Goal: Information Seeking & Learning: Learn about a topic

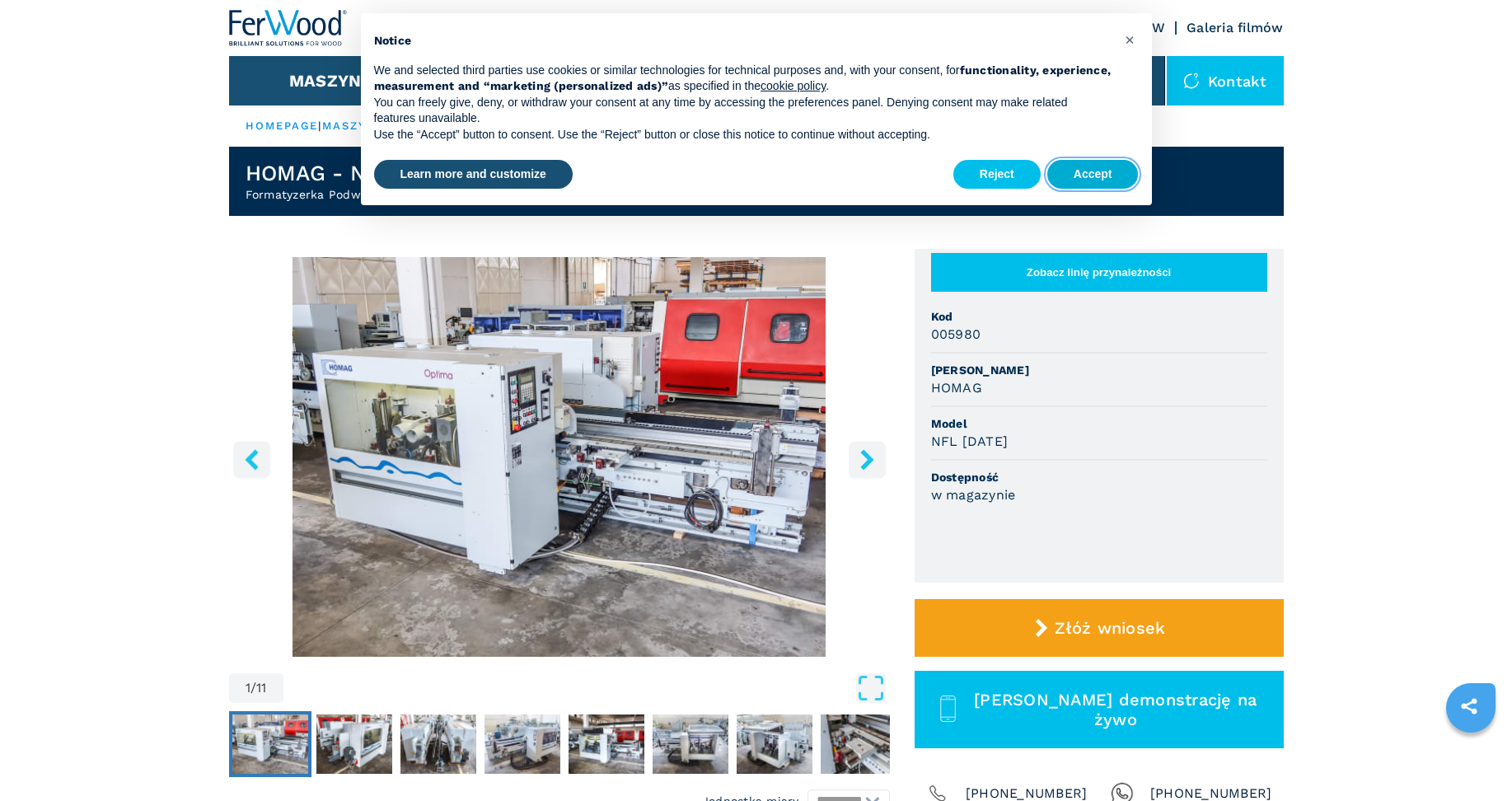
click at [1094, 173] on button "Accept" at bounding box center [1093, 175] width 91 height 30
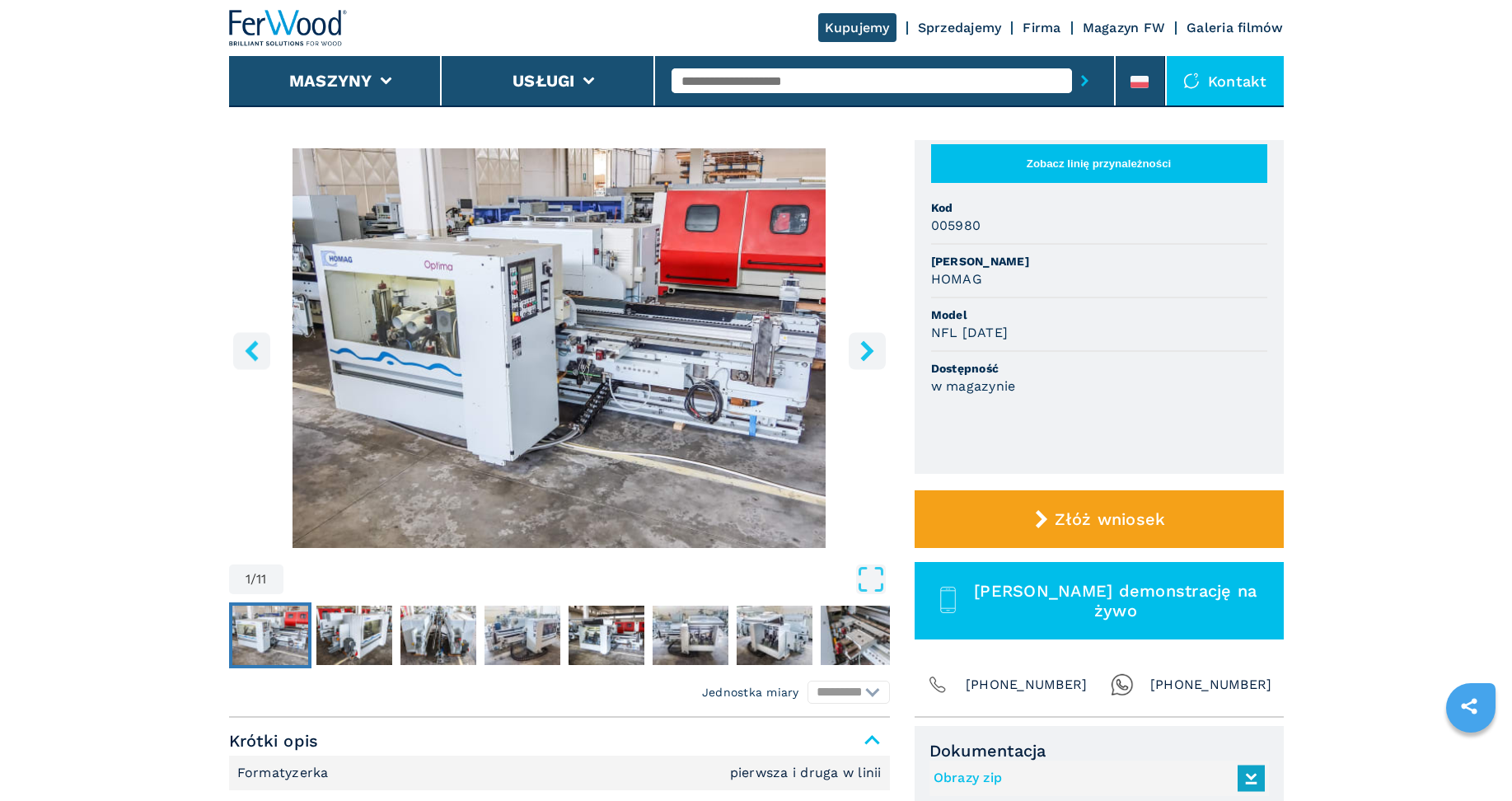
scroll to position [110, 0]
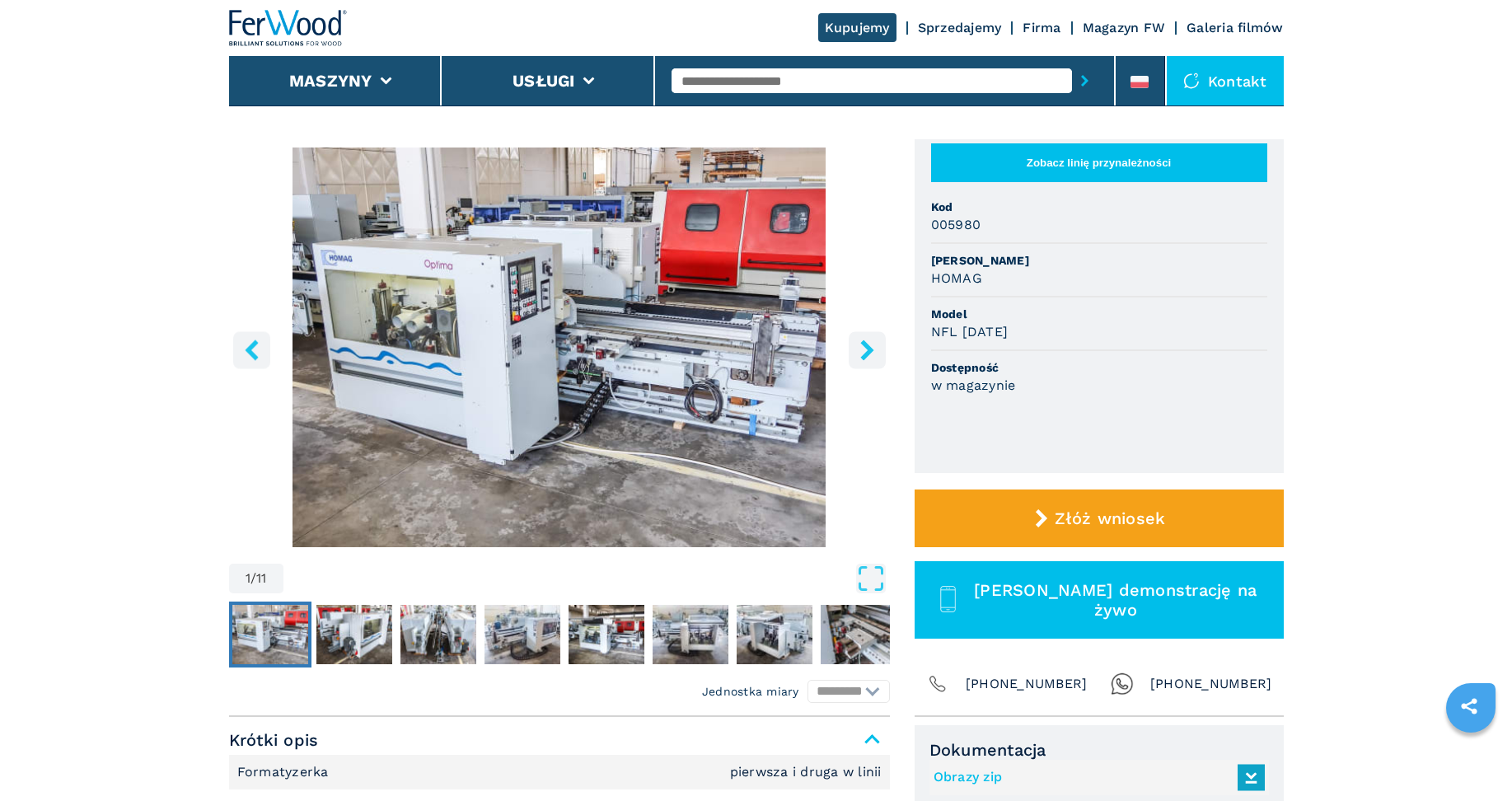
click at [545, 422] on img "Go to Slide 1" at bounding box center [560, 347] width 661 height 399
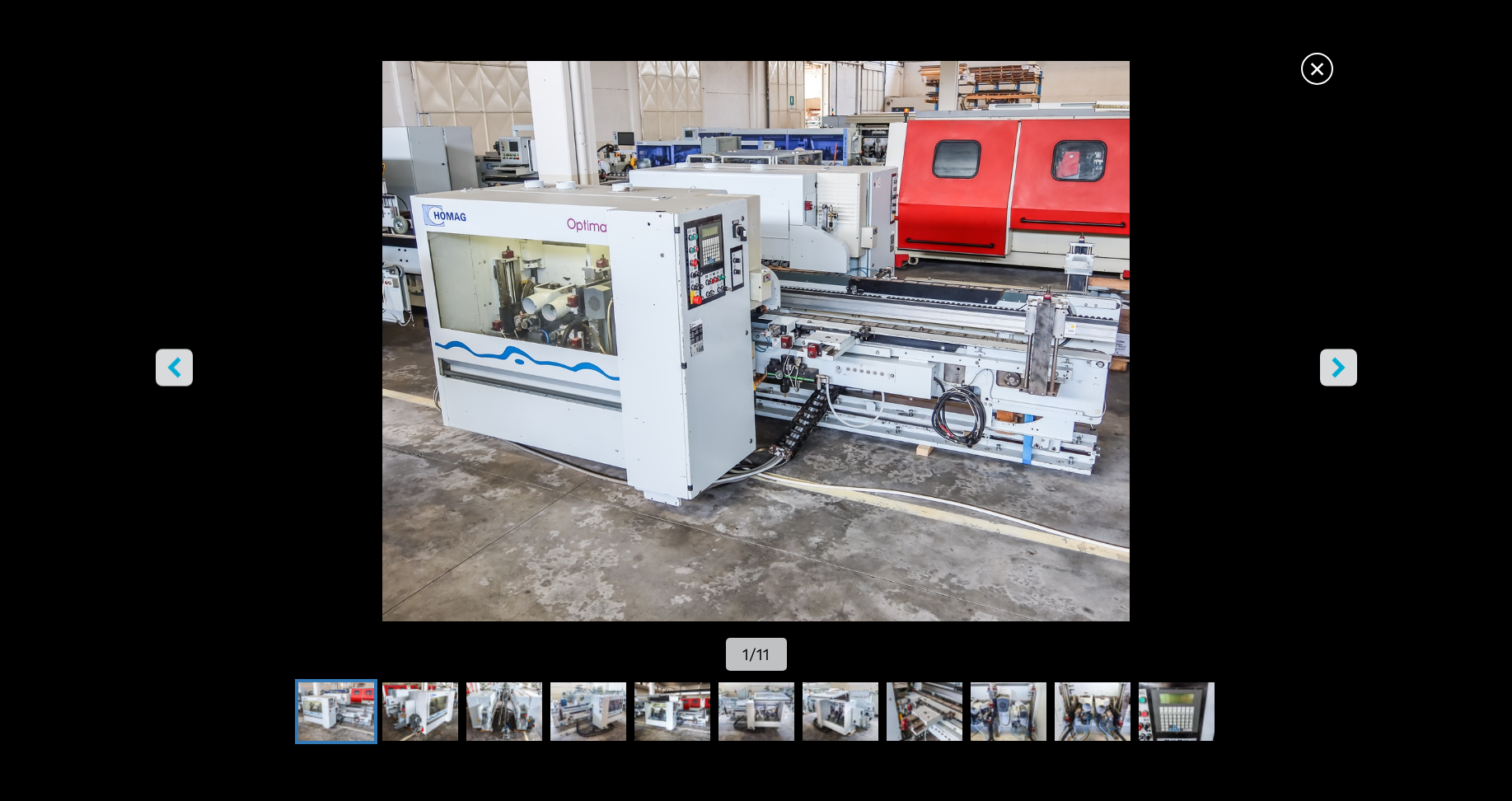
click at [1343, 369] on icon "right-button" at bounding box center [1338, 368] width 13 height 21
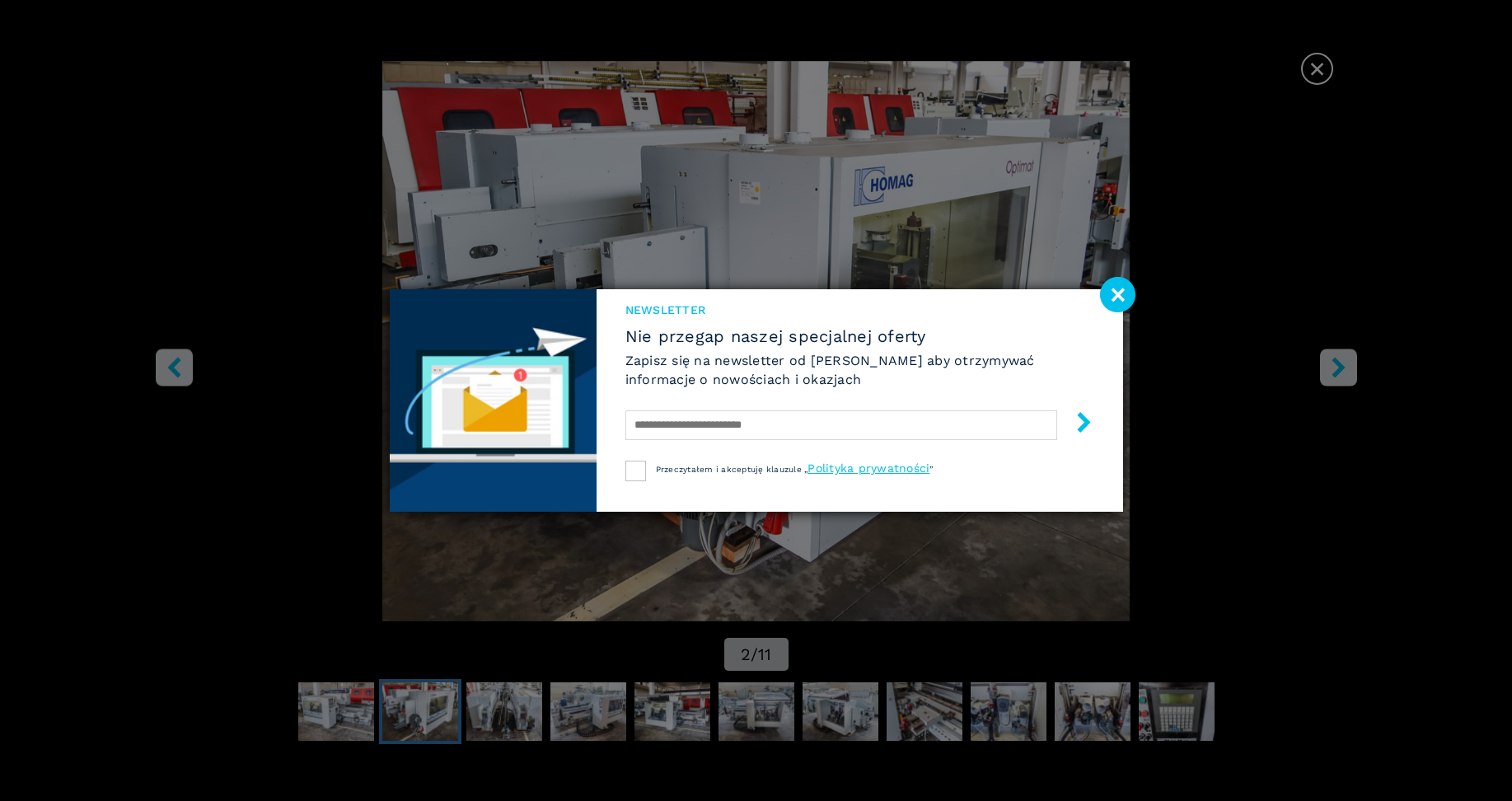
click at [1105, 291] on image at bounding box center [1118, 294] width 36 height 36
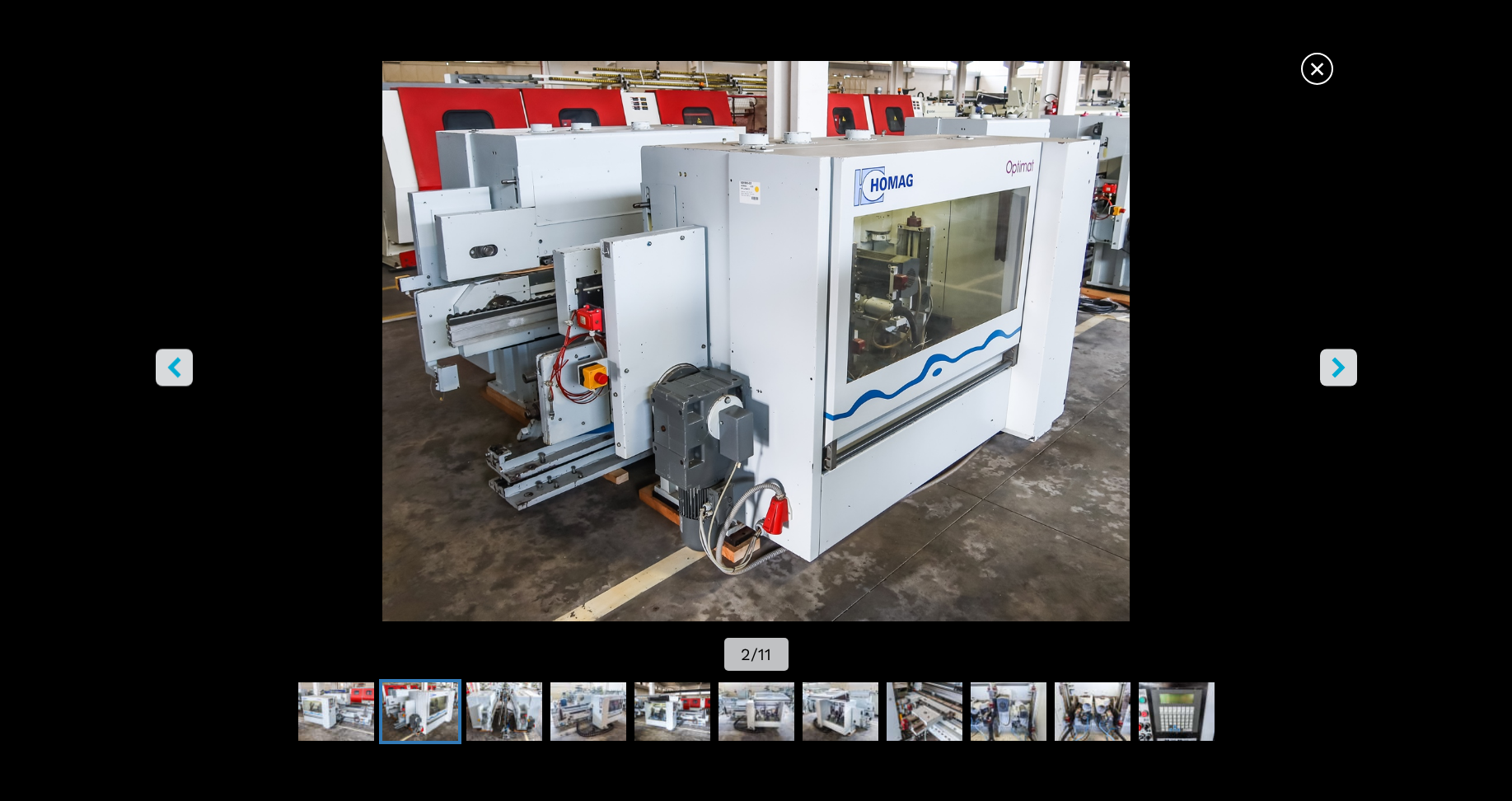
click at [1343, 376] on icon "right-button" at bounding box center [1338, 368] width 21 height 21
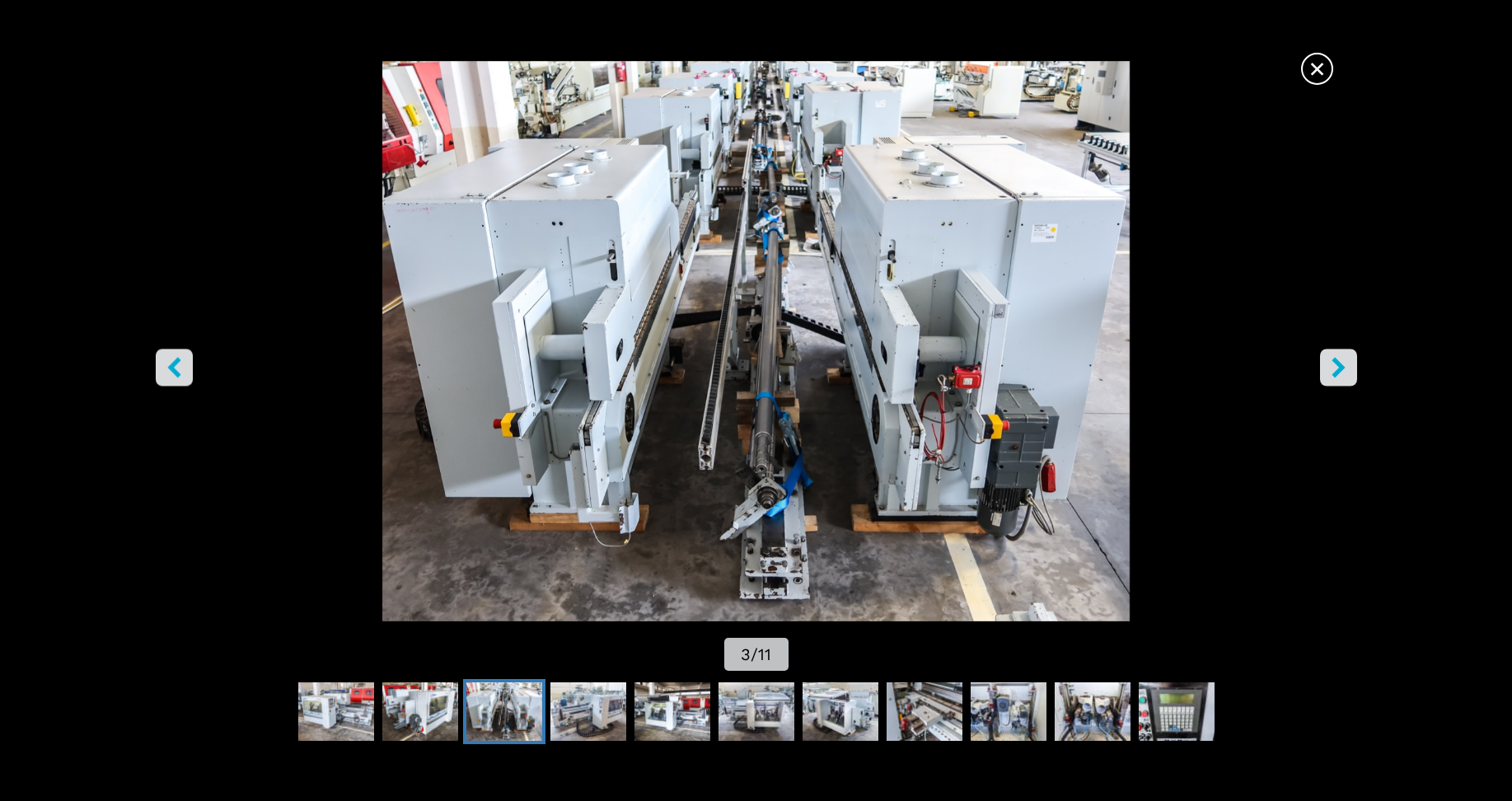
click at [1335, 366] on icon "right-button" at bounding box center [1338, 368] width 21 height 21
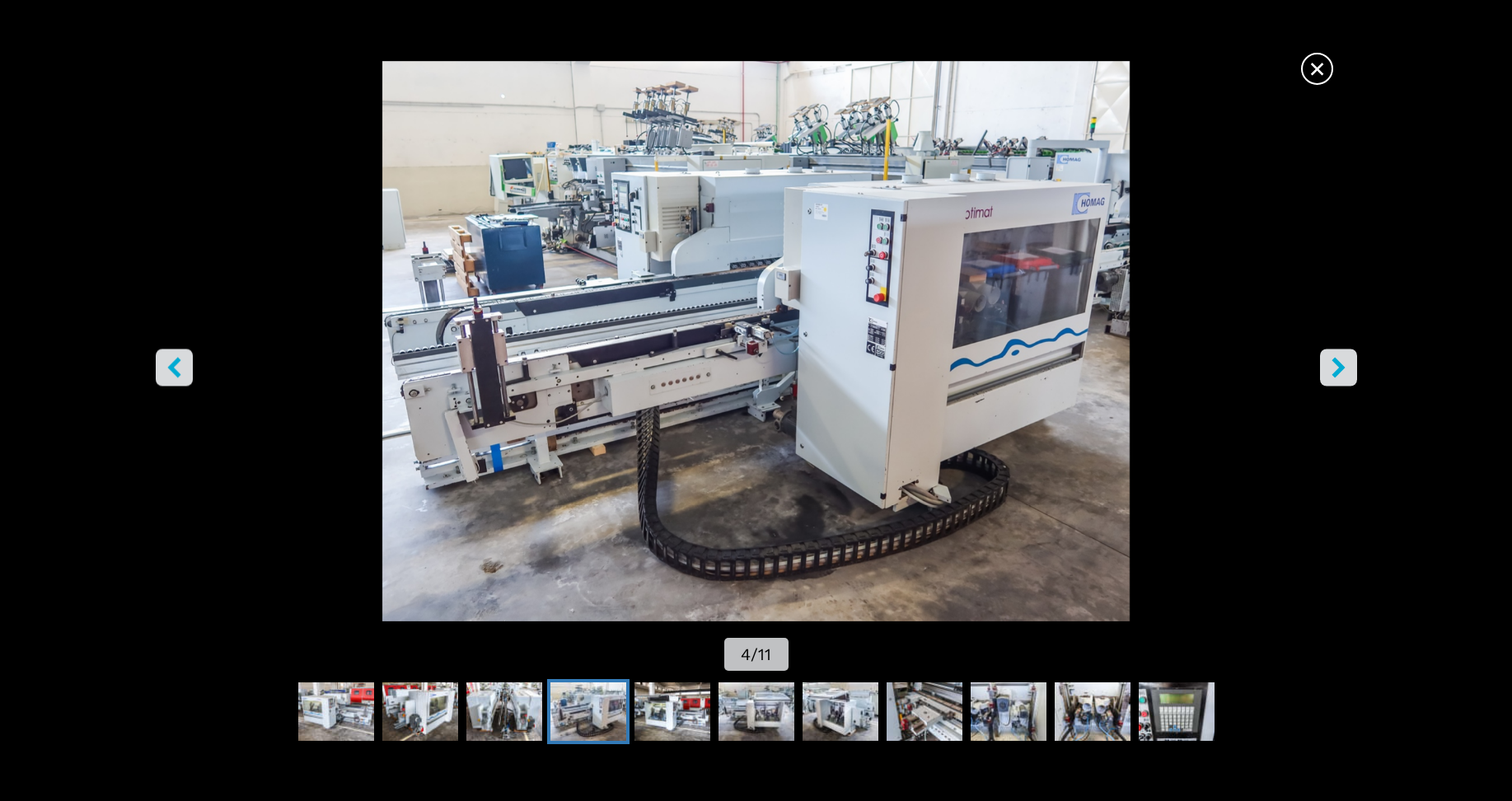
click at [1333, 366] on icon "right-button" at bounding box center [1338, 368] width 21 height 21
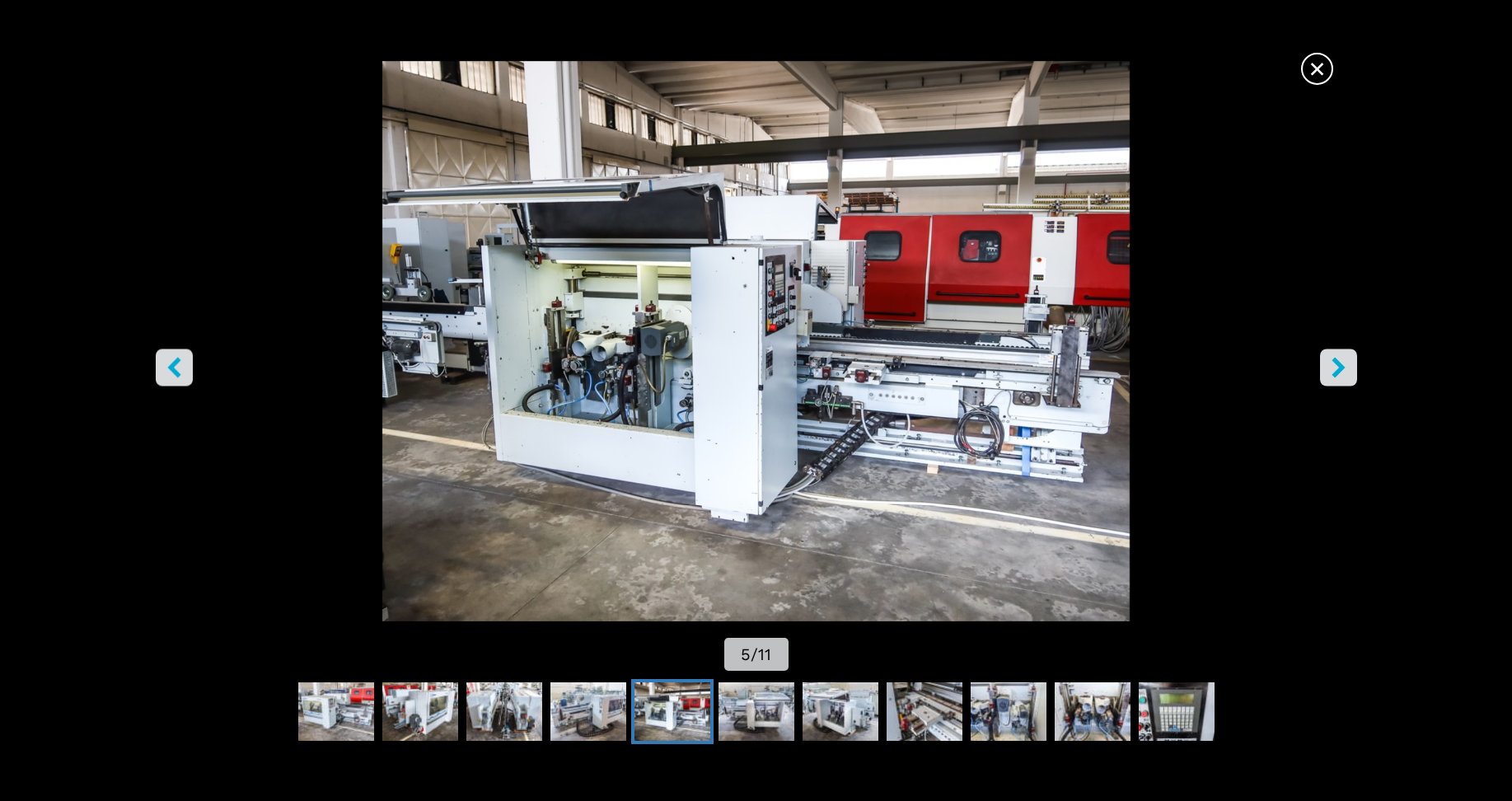
click at [1333, 366] on icon "right-button" at bounding box center [1338, 368] width 21 height 21
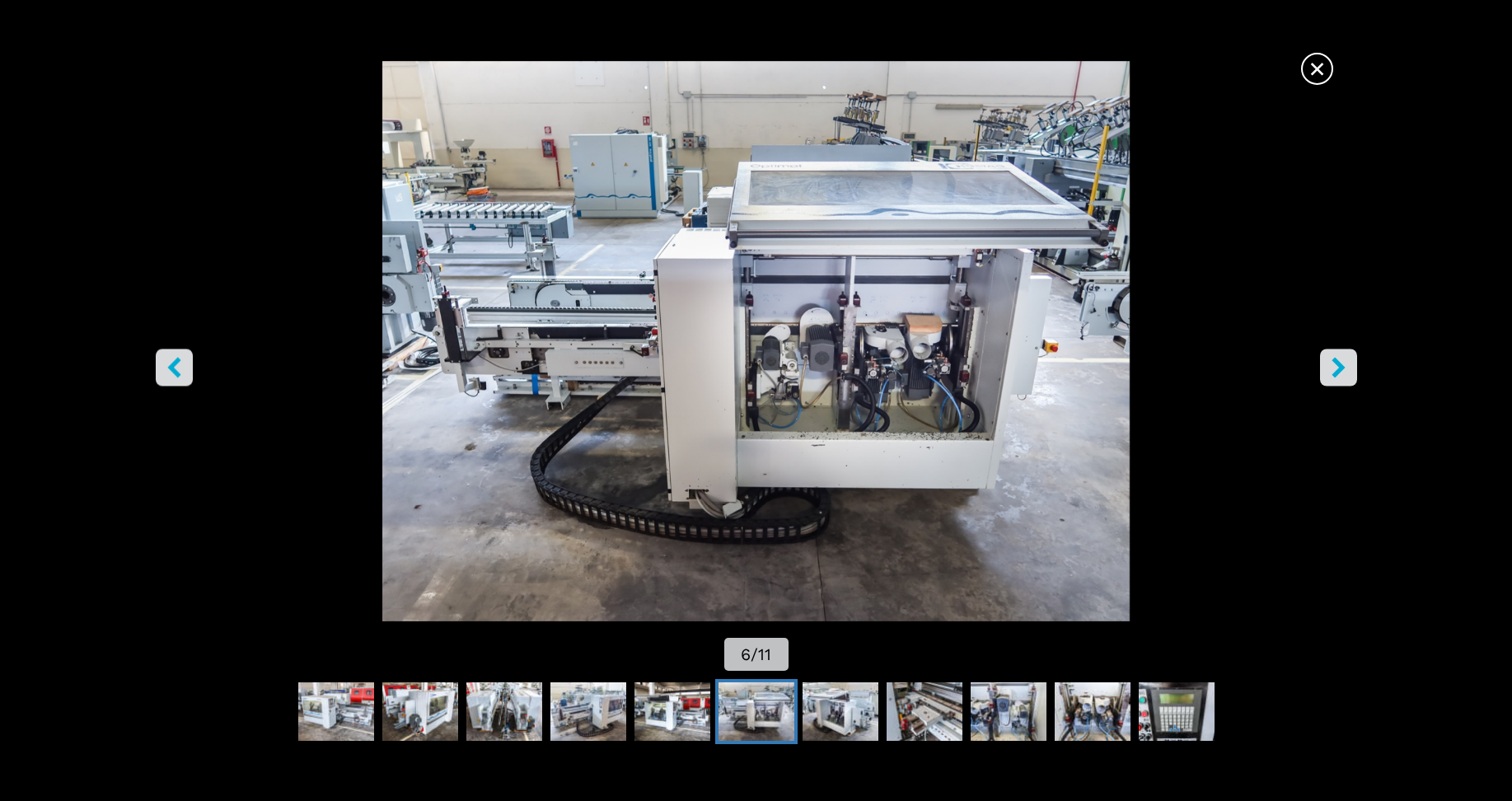
click at [1333, 366] on icon "right-button" at bounding box center [1338, 368] width 21 height 21
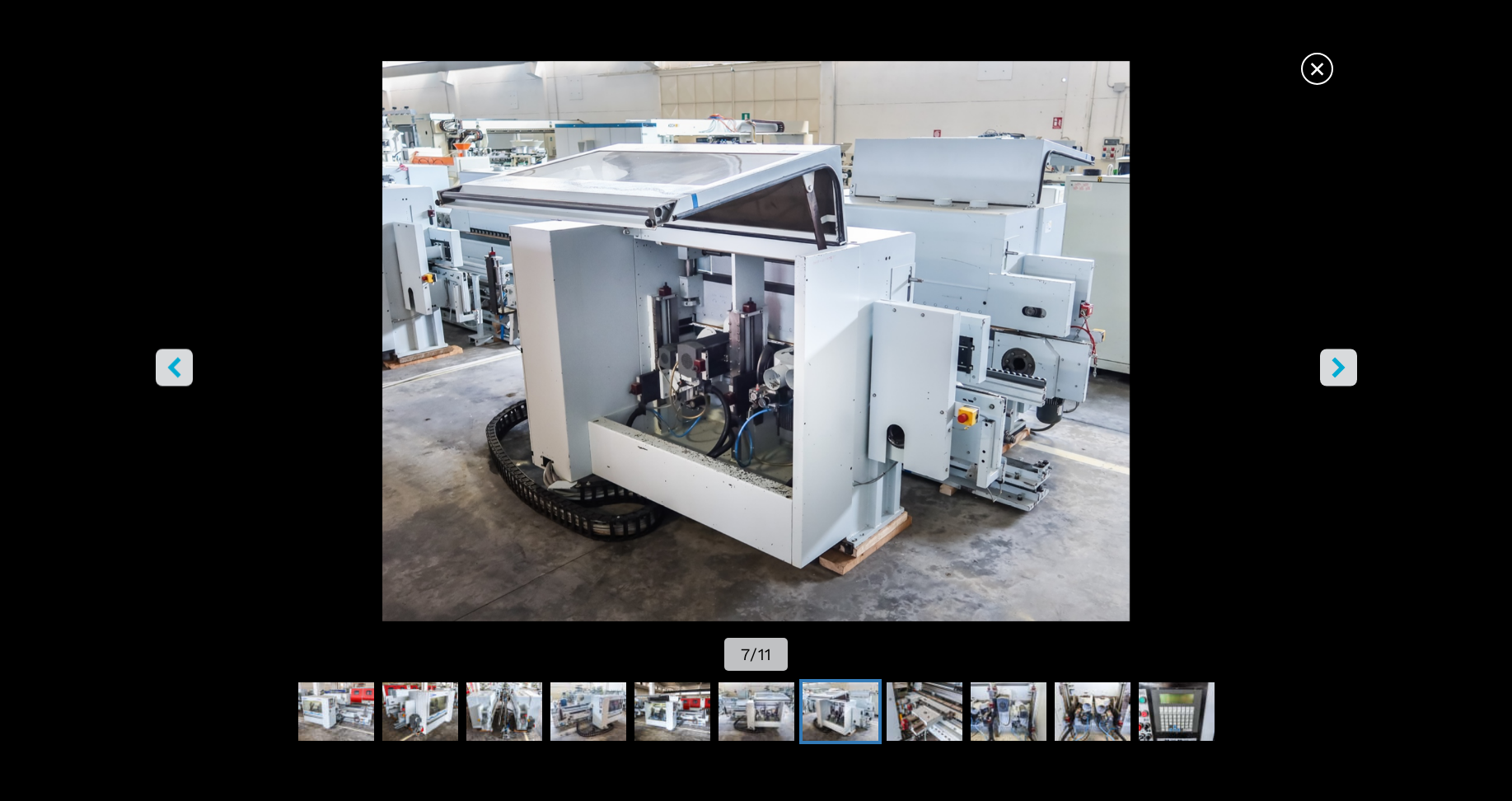
click at [1333, 366] on icon "right-button" at bounding box center [1338, 368] width 21 height 21
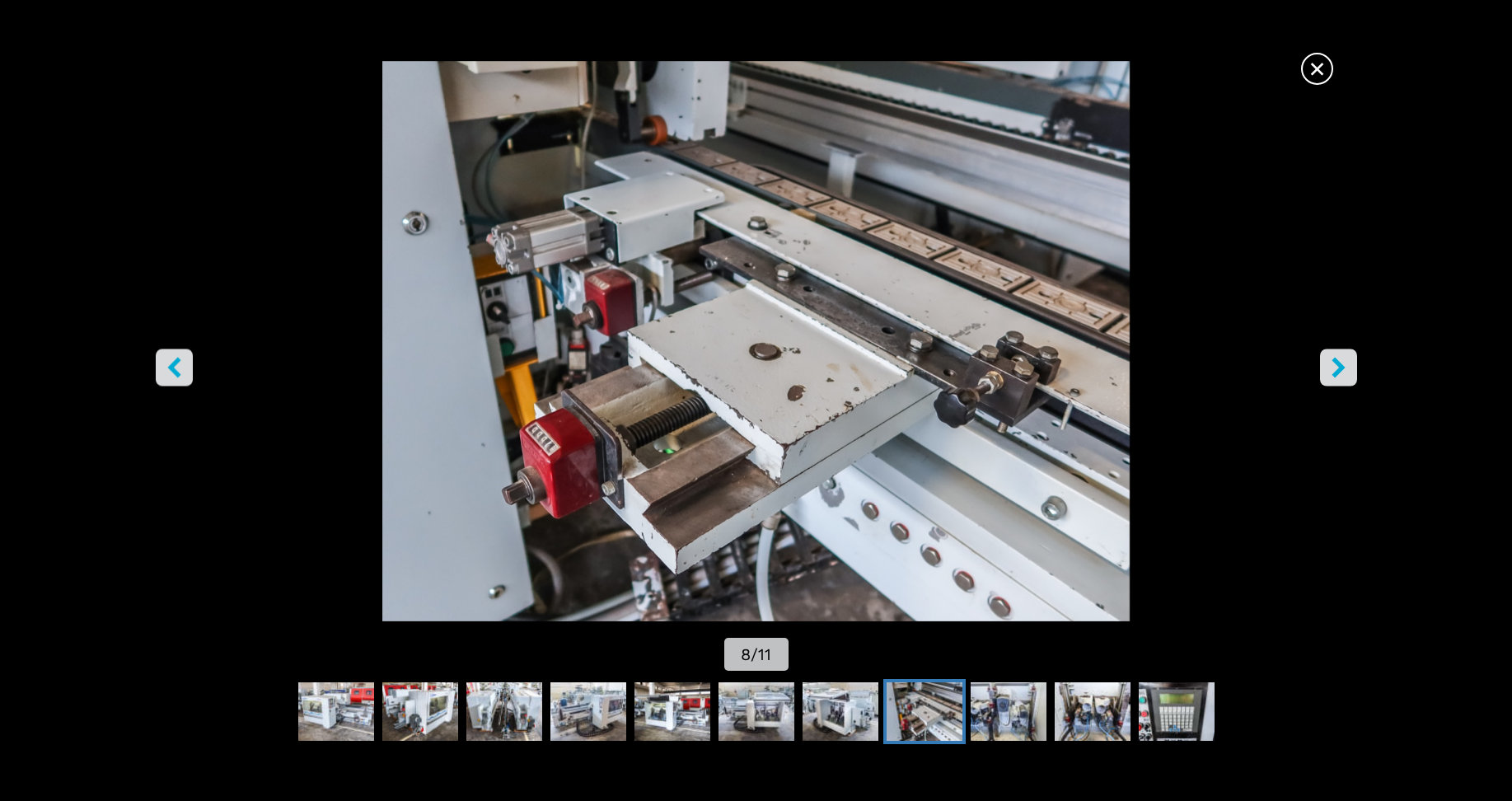
click at [1333, 366] on icon "right-button" at bounding box center [1338, 368] width 21 height 21
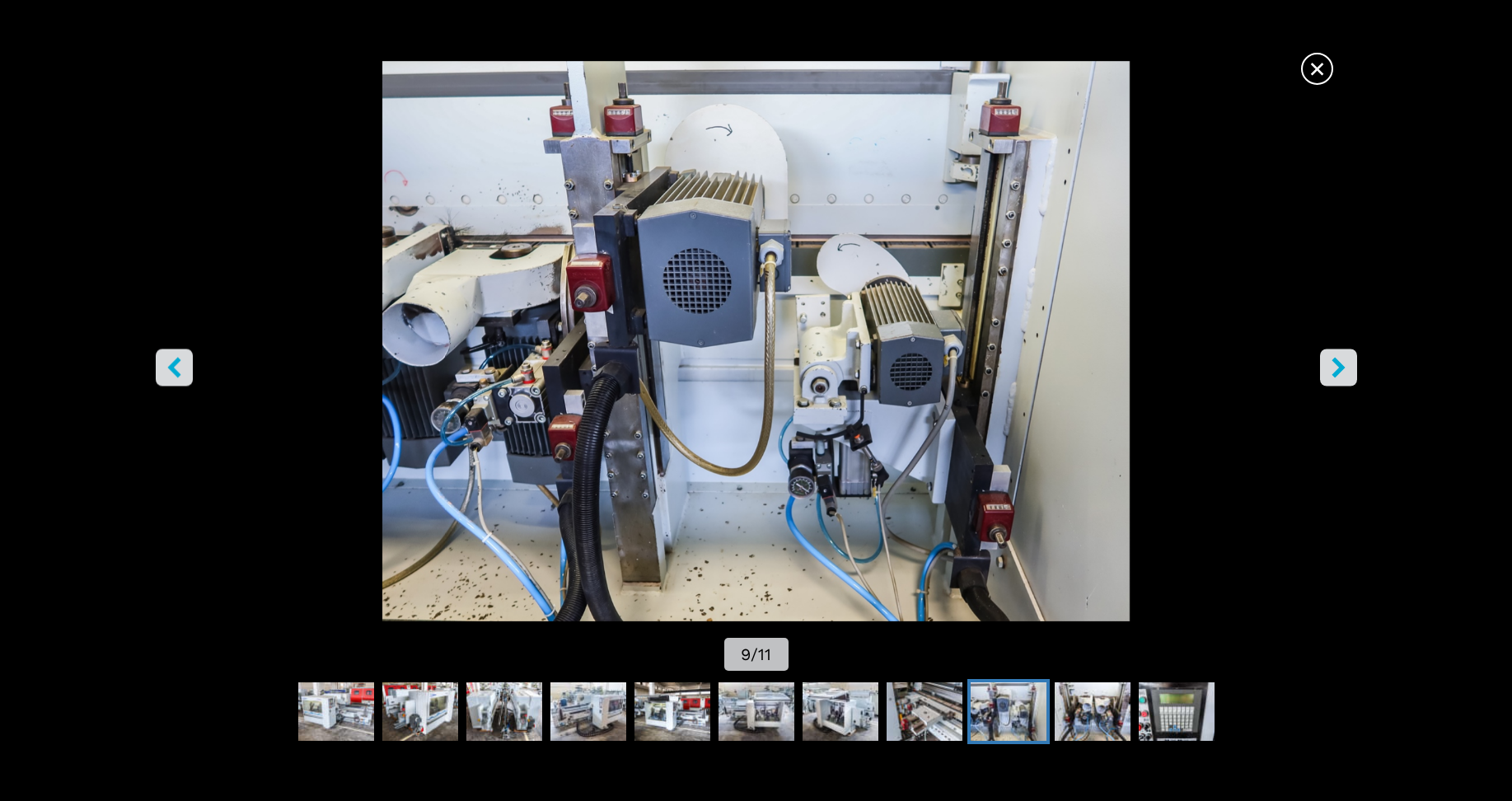
click at [1333, 366] on icon "right-button" at bounding box center [1338, 368] width 21 height 21
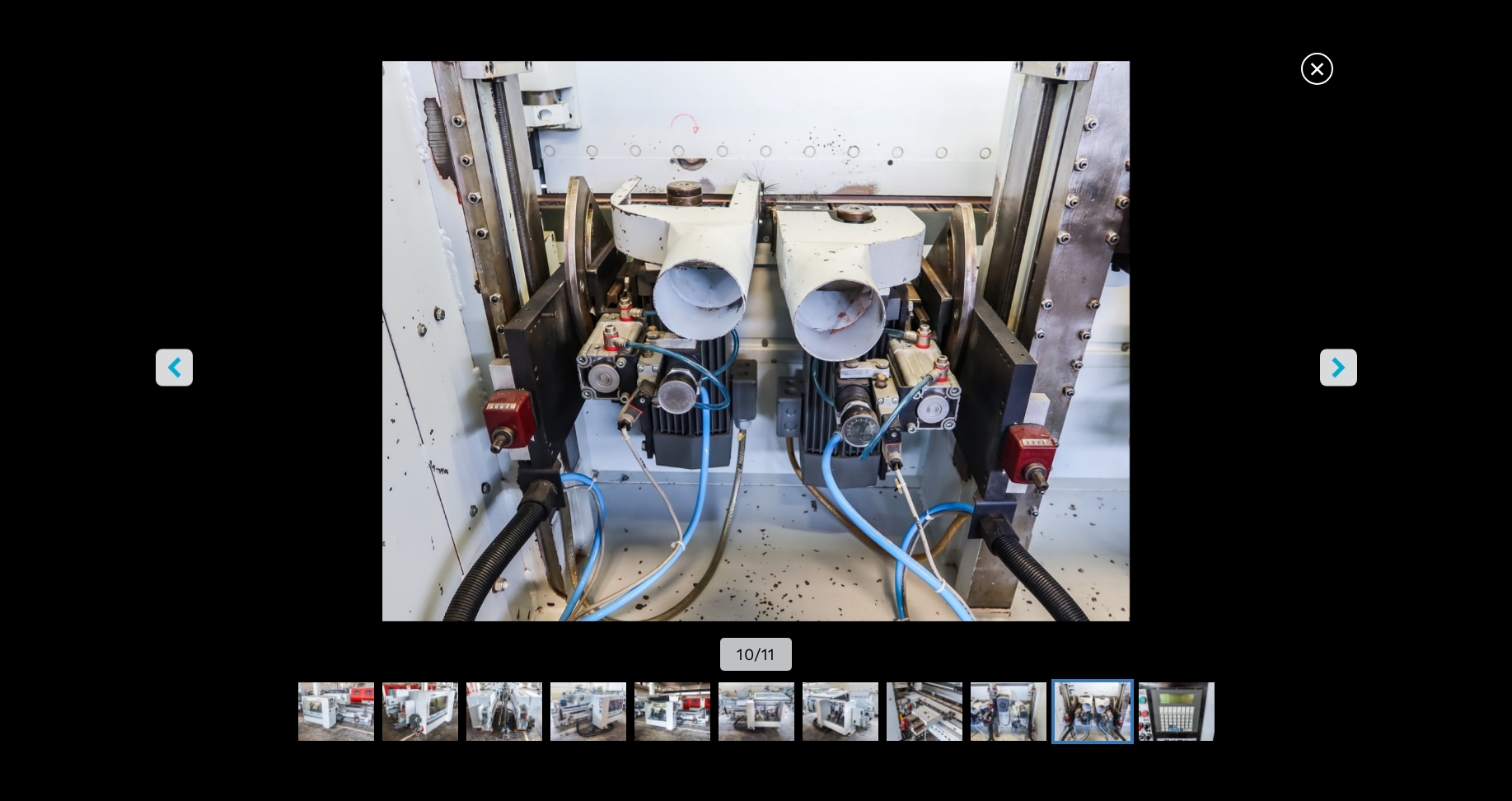
click at [1333, 366] on icon "right-button" at bounding box center [1338, 368] width 21 height 21
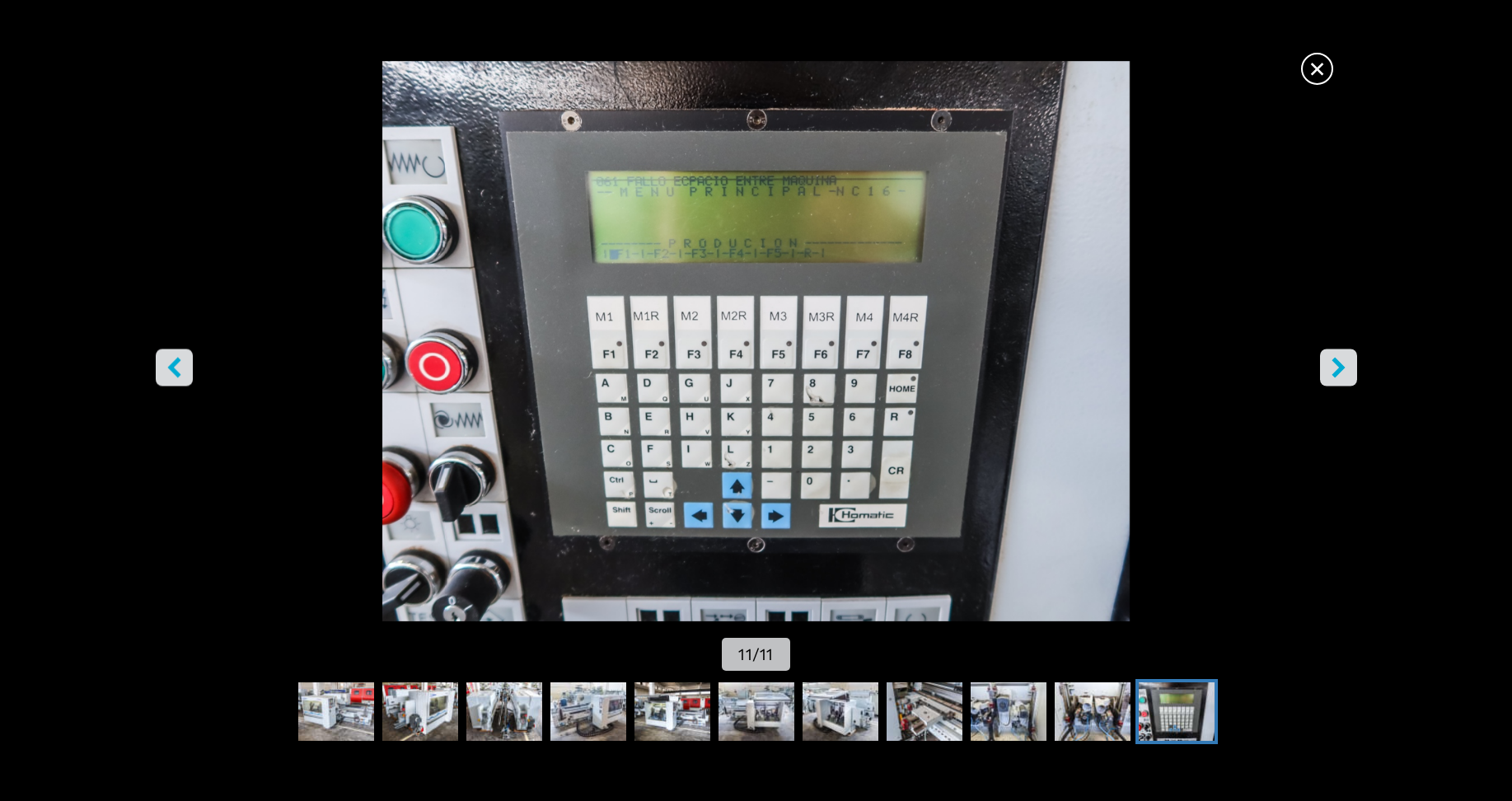
click at [1333, 366] on icon "right-button" at bounding box center [1338, 368] width 21 height 21
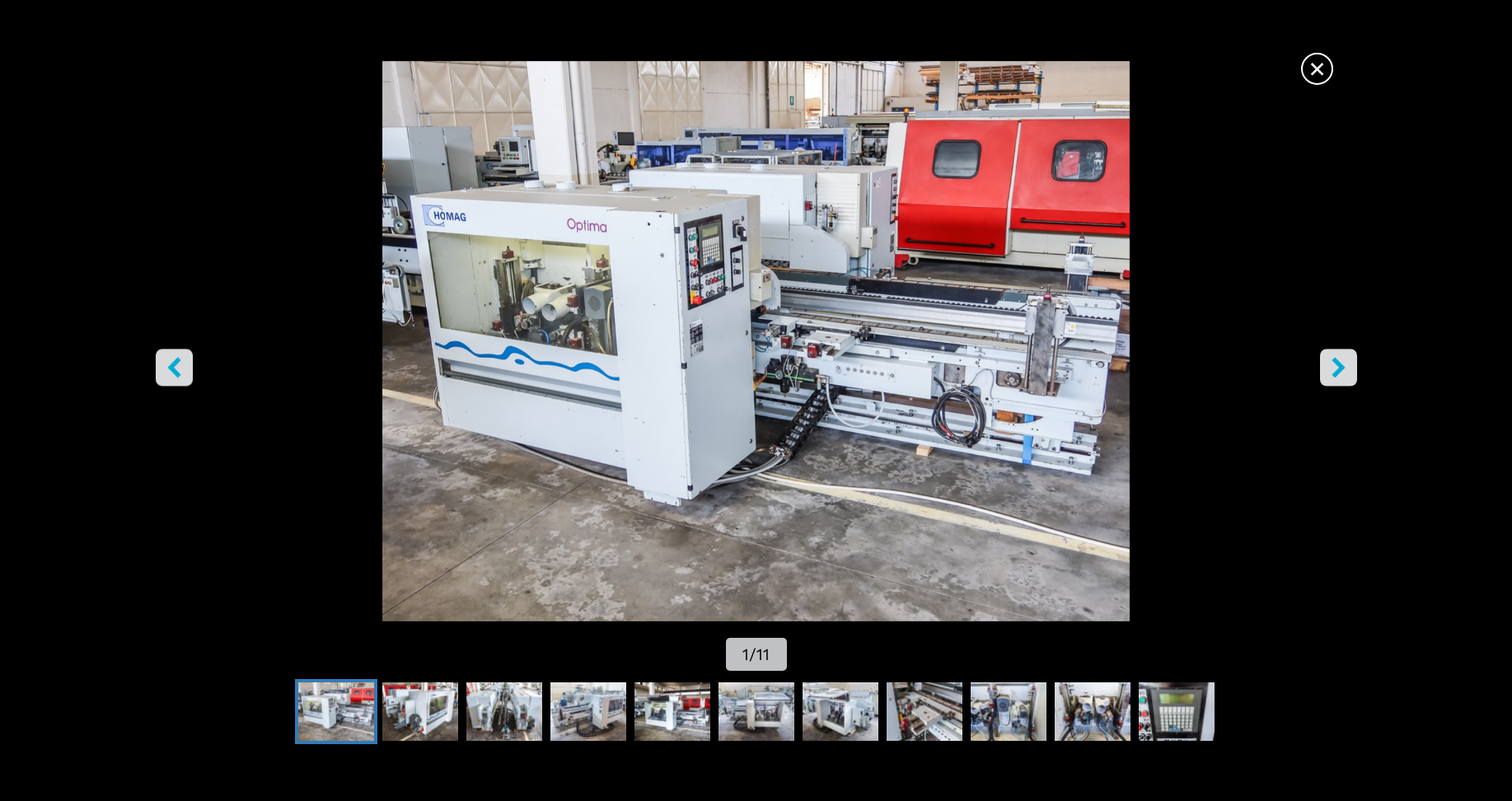
click at [1333, 366] on icon "right-button" at bounding box center [1338, 368] width 21 height 21
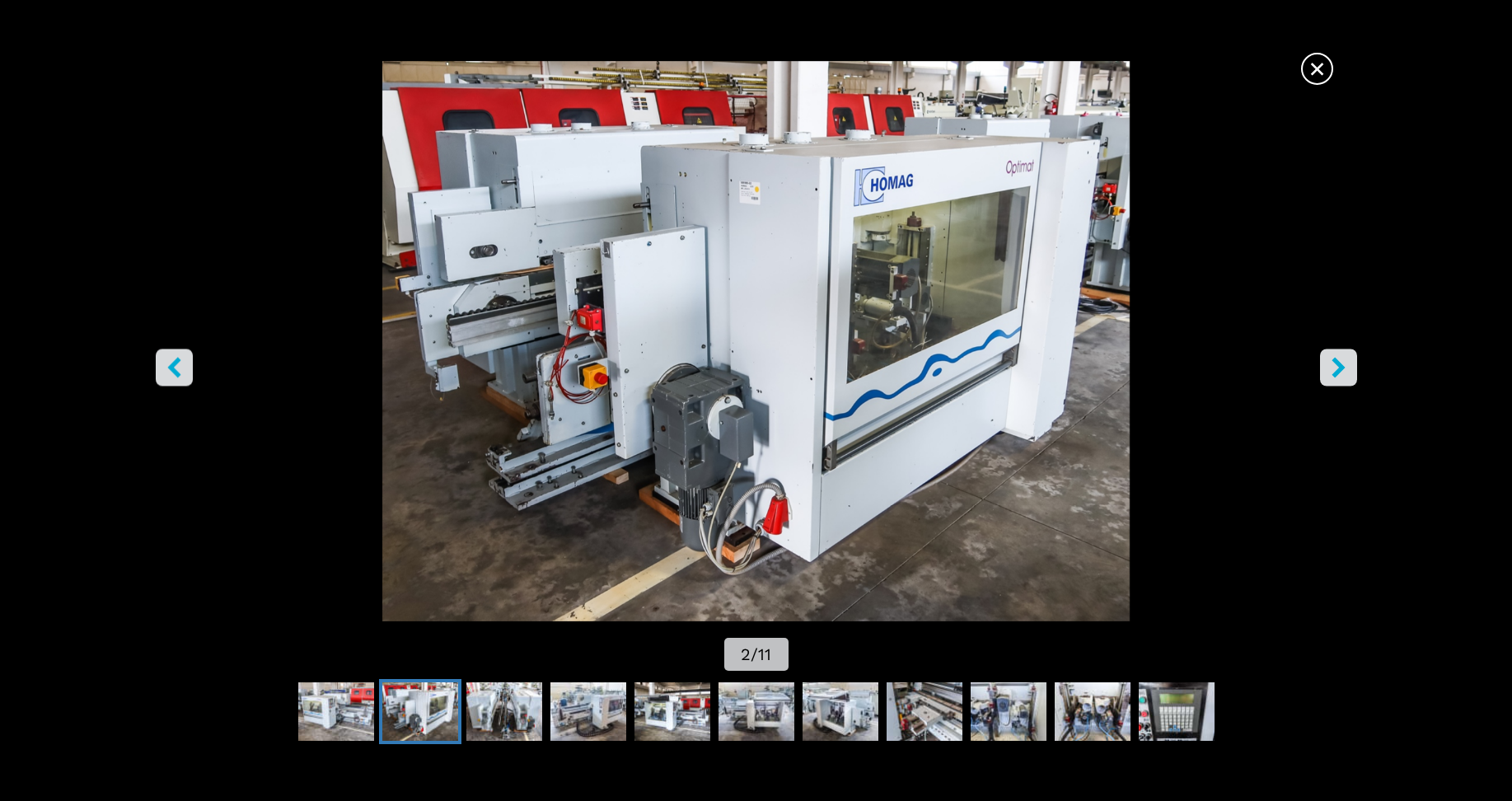
click at [1333, 366] on icon "right-button" at bounding box center [1338, 368] width 21 height 21
click at [1334, 367] on icon "right-button" at bounding box center [1338, 368] width 21 height 21
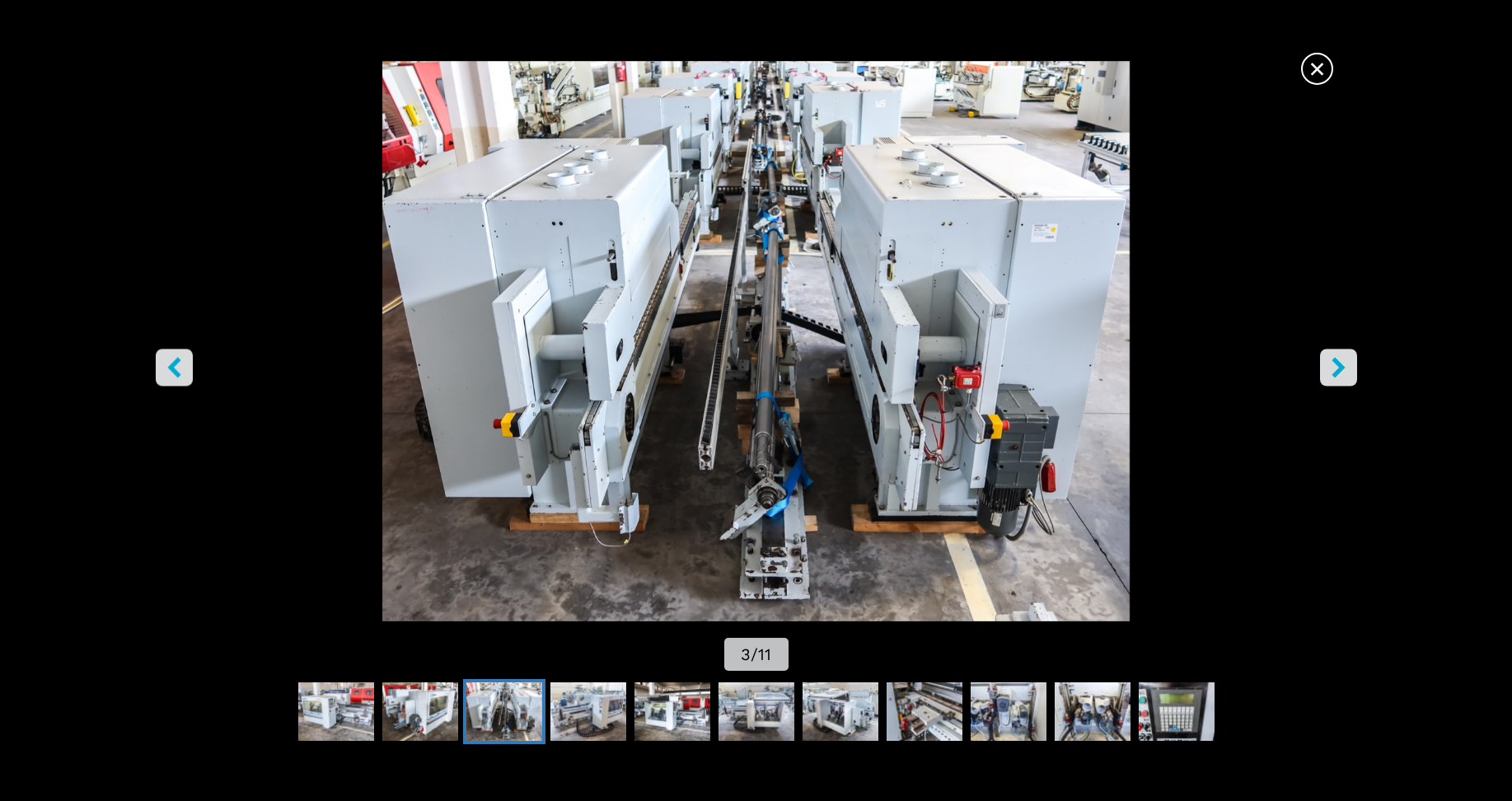
click at [1314, 75] on span "×" at bounding box center [1317, 66] width 29 height 29
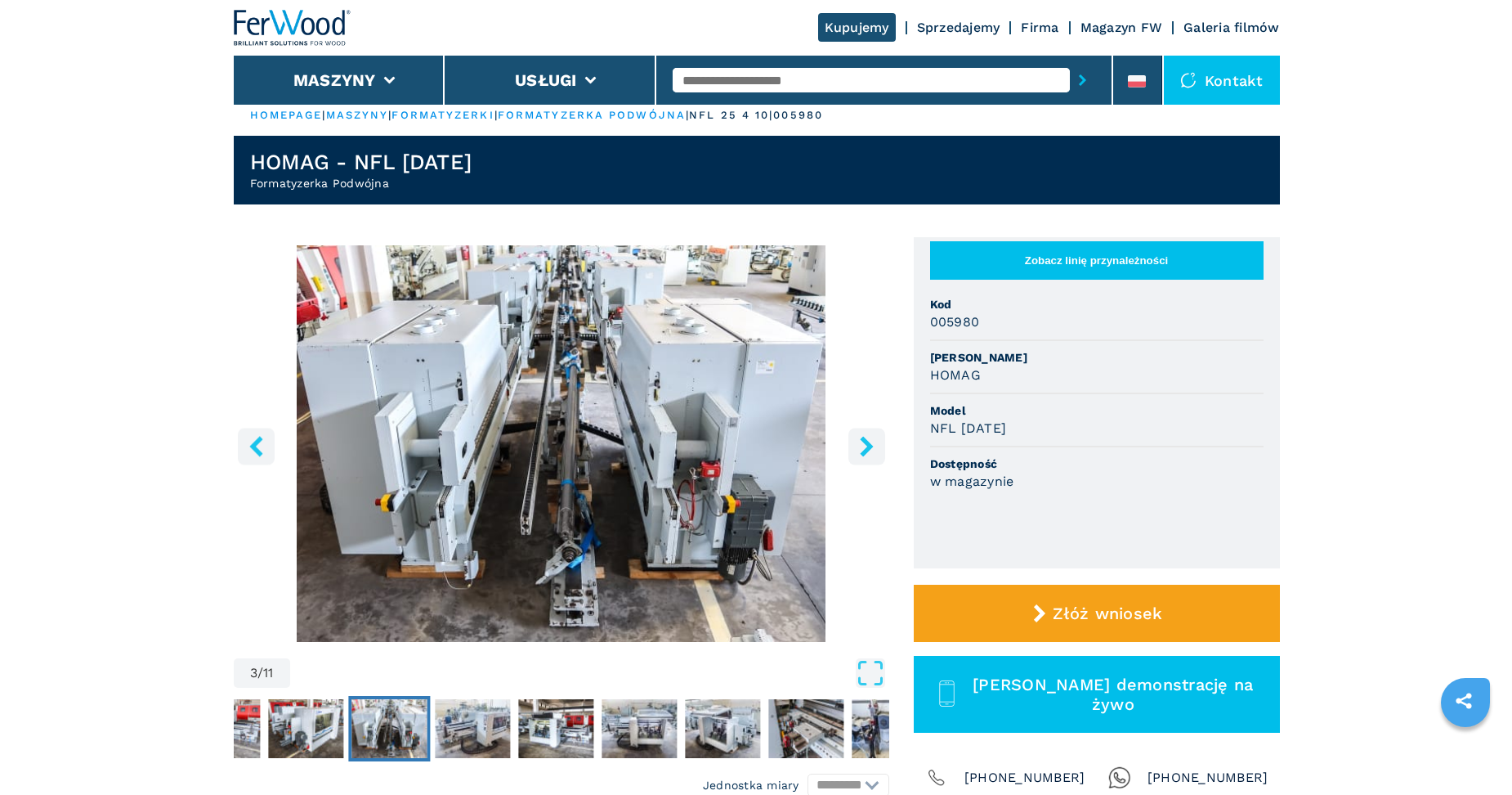
scroll to position [0, 0]
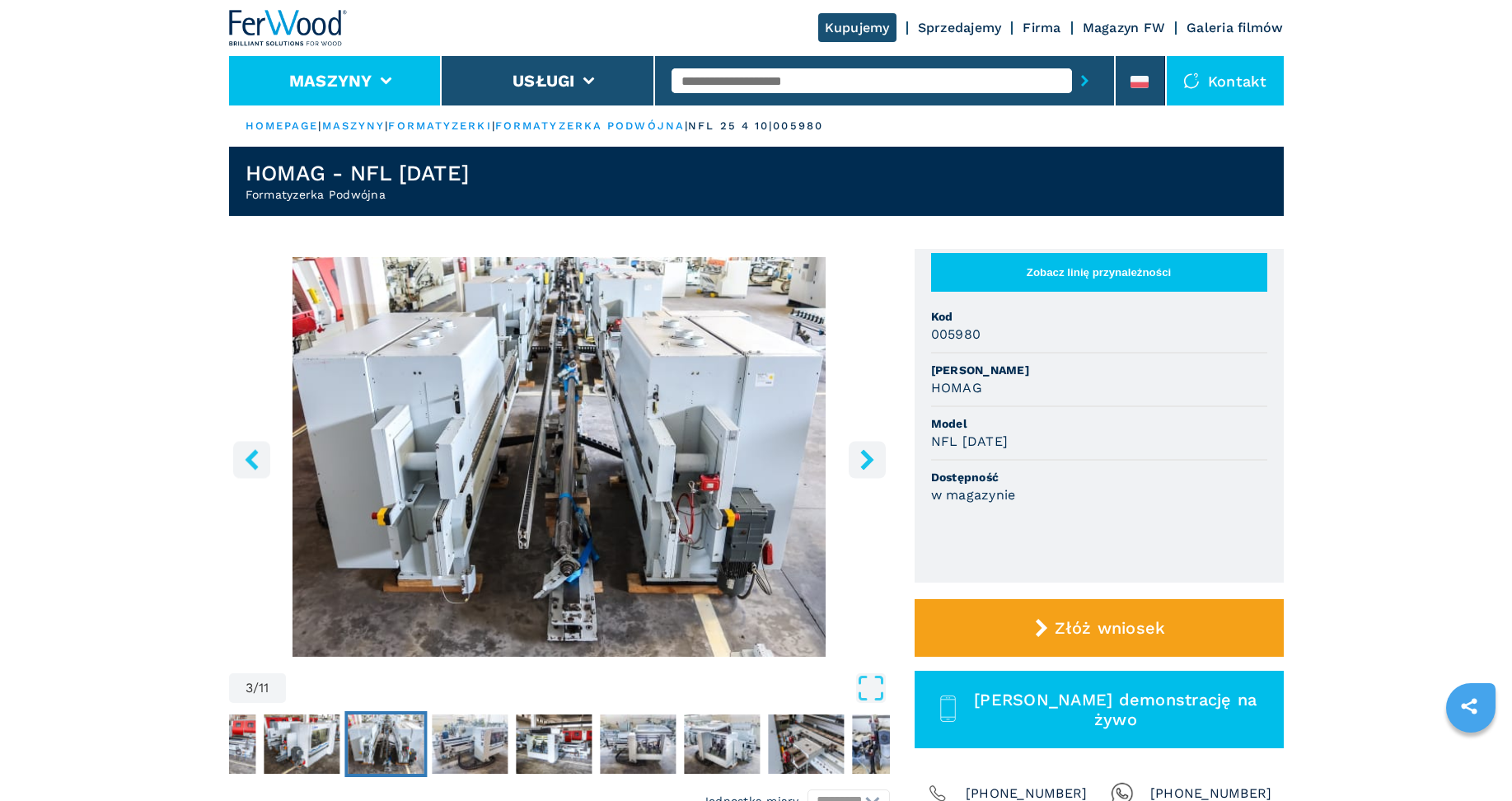
click at [347, 82] on button "Maszyny" at bounding box center [330, 81] width 83 height 20
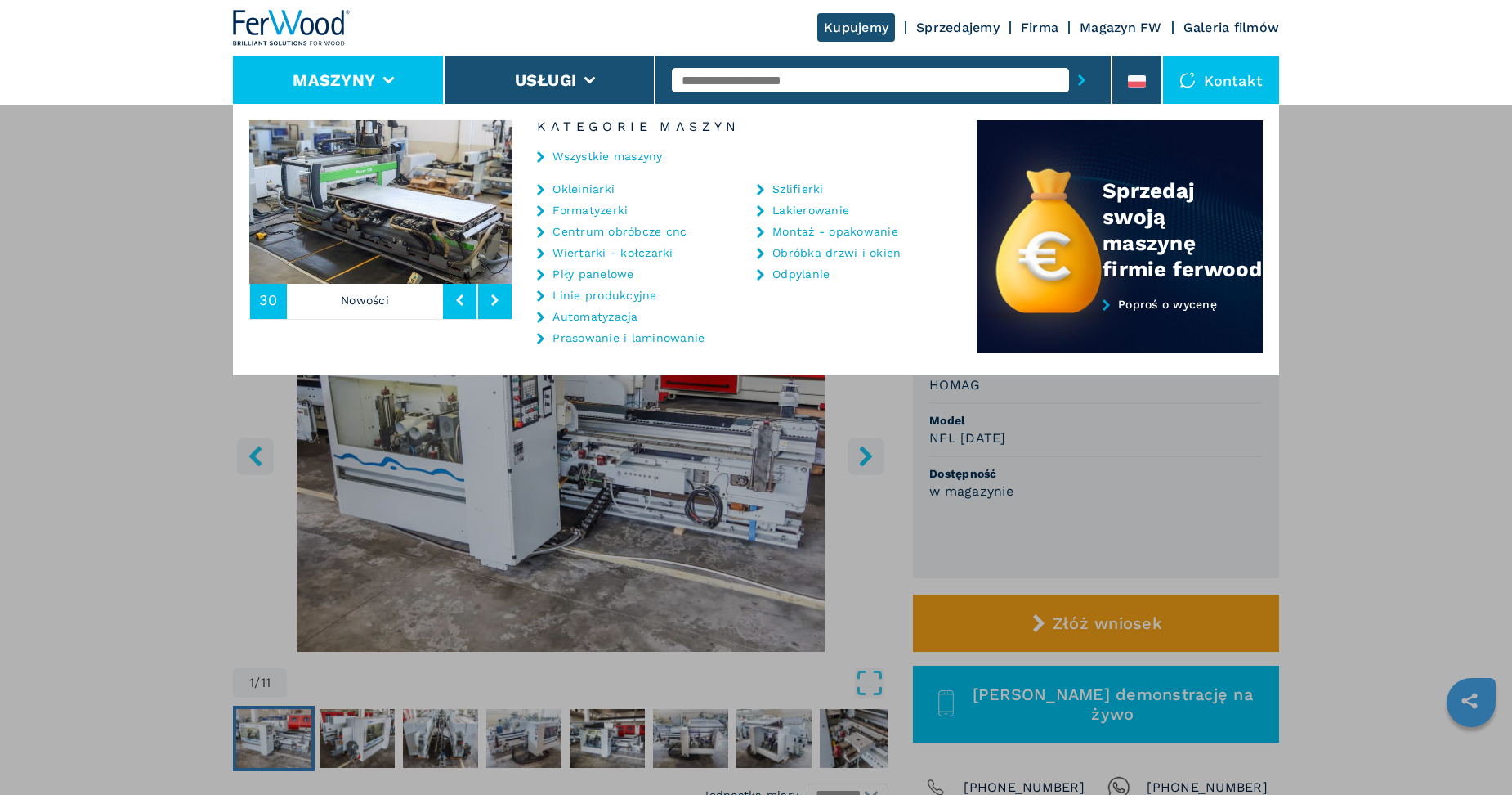
click at [603, 255] on link "Wiertarki - kołczarki" at bounding box center [613, 253] width 120 height 12
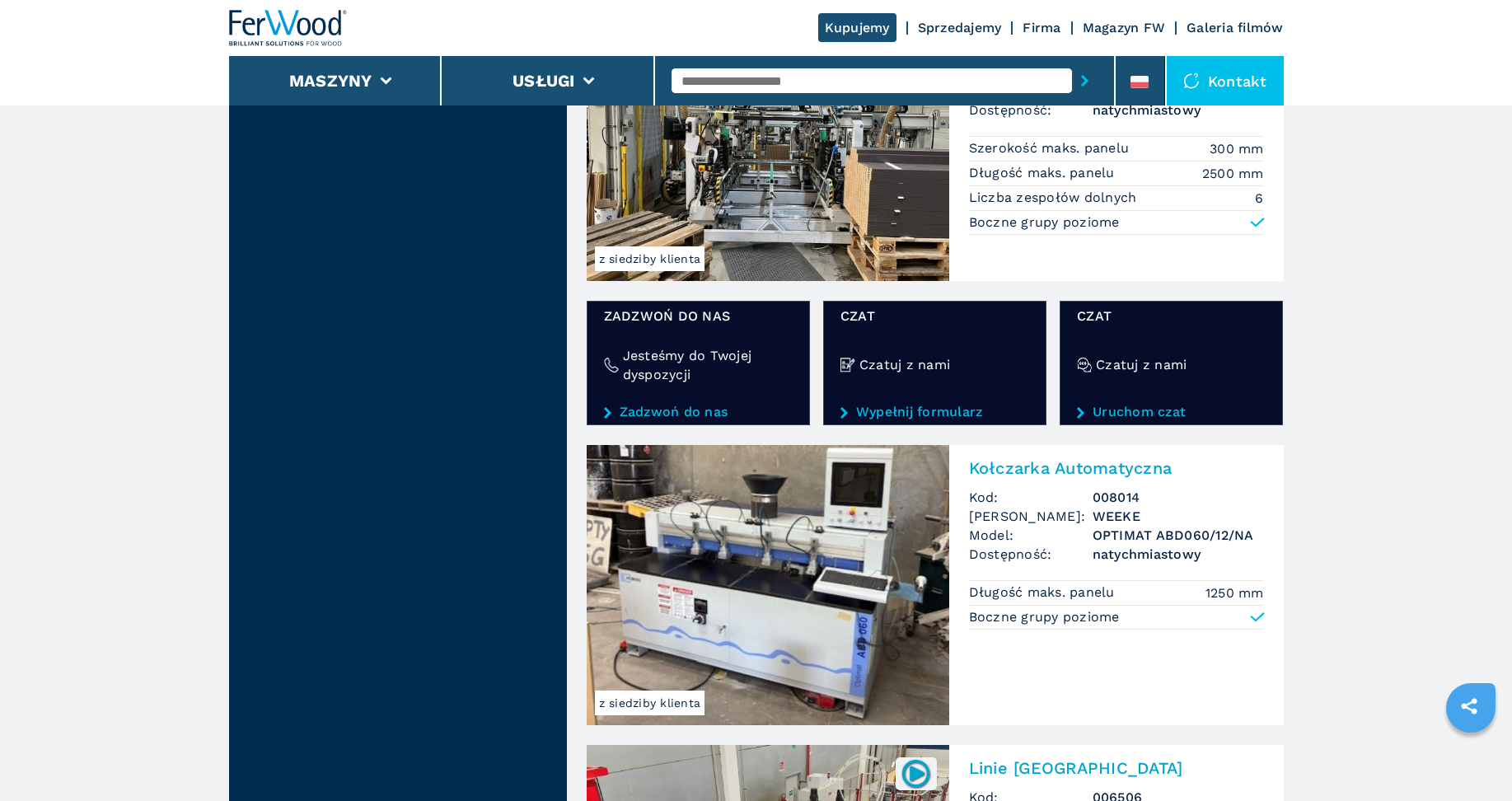
scroll to position [2471, 0]
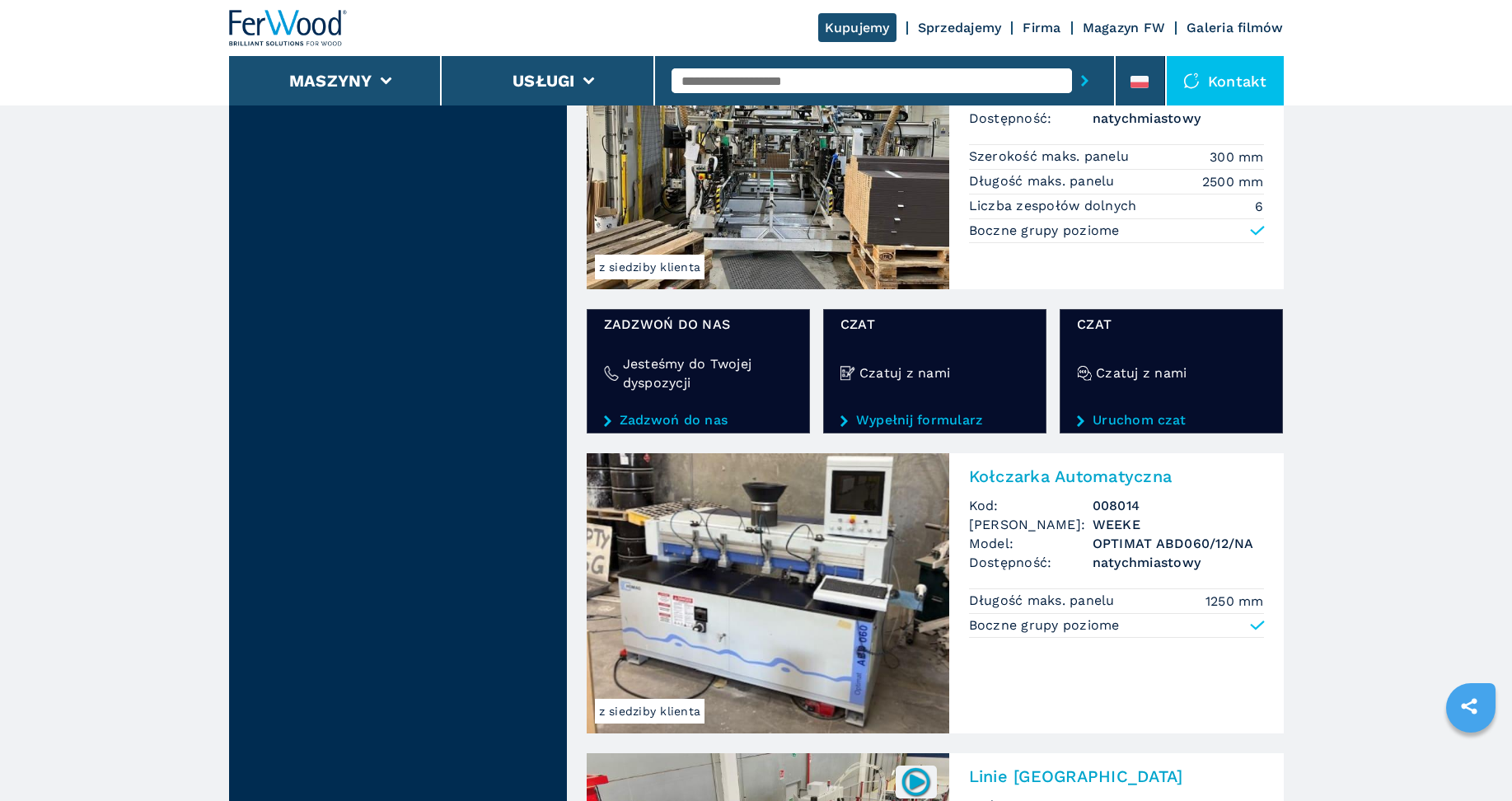
click at [830, 202] on img at bounding box center [768, 149] width 363 height 280
click at [772, 207] on img at bounding box center [768, 149] width 363 height 280
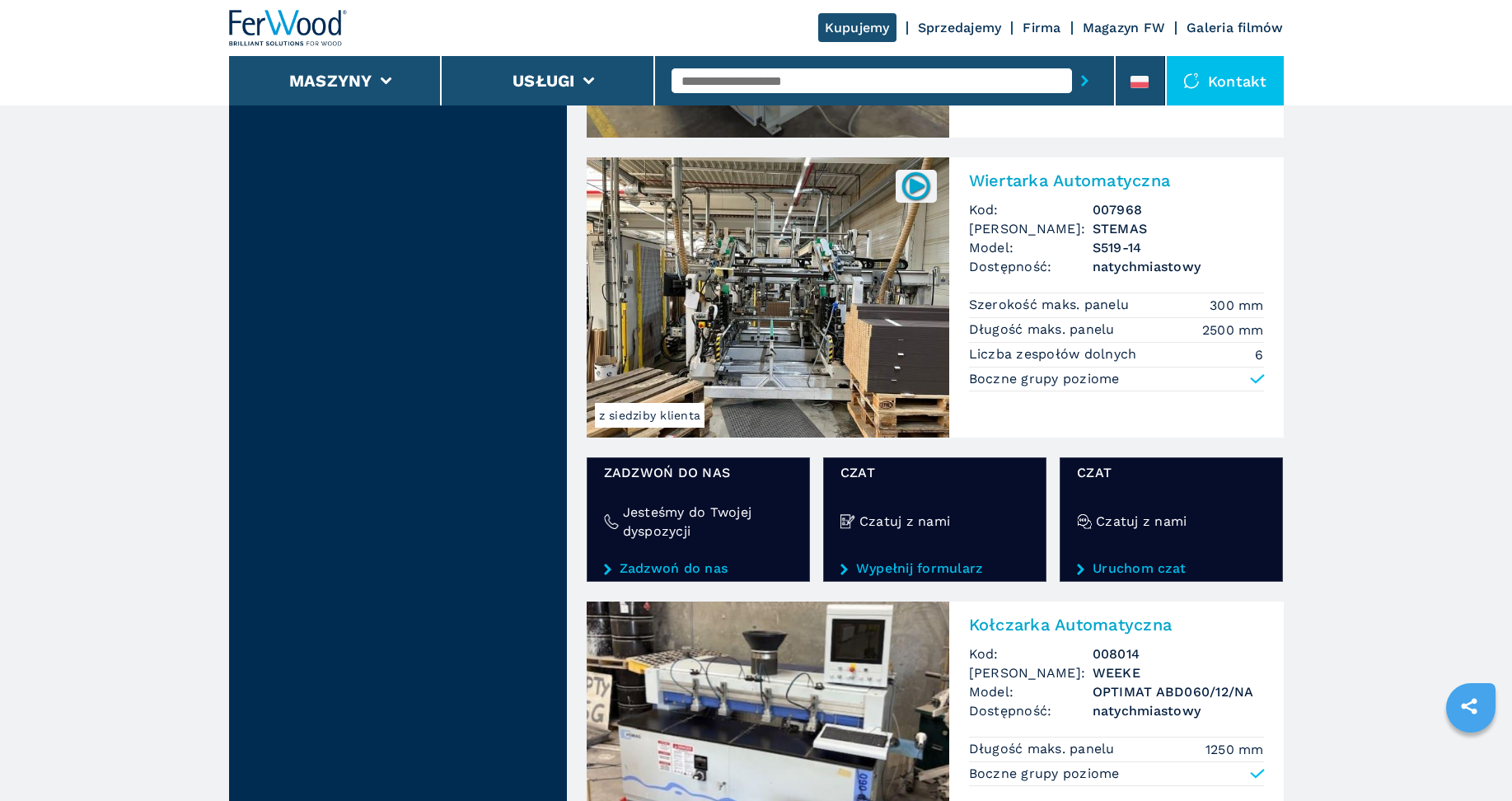
scroll to position [2307, 0]
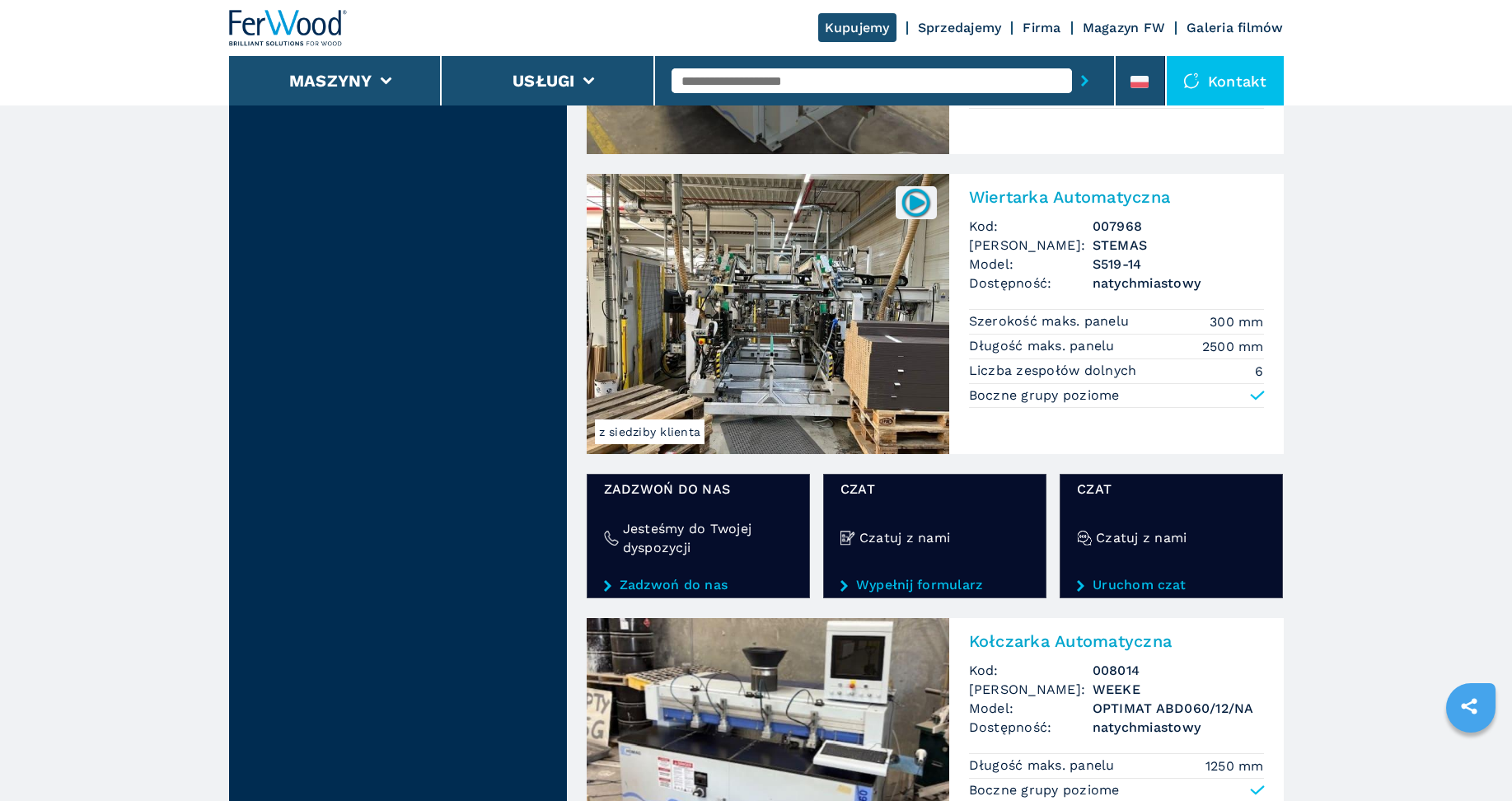
click at [785, 300] on img at bounding box center [768, 313] width 363 height 280
click at [922, 195] on img at bounding box center [916, 202] width 32 height 32
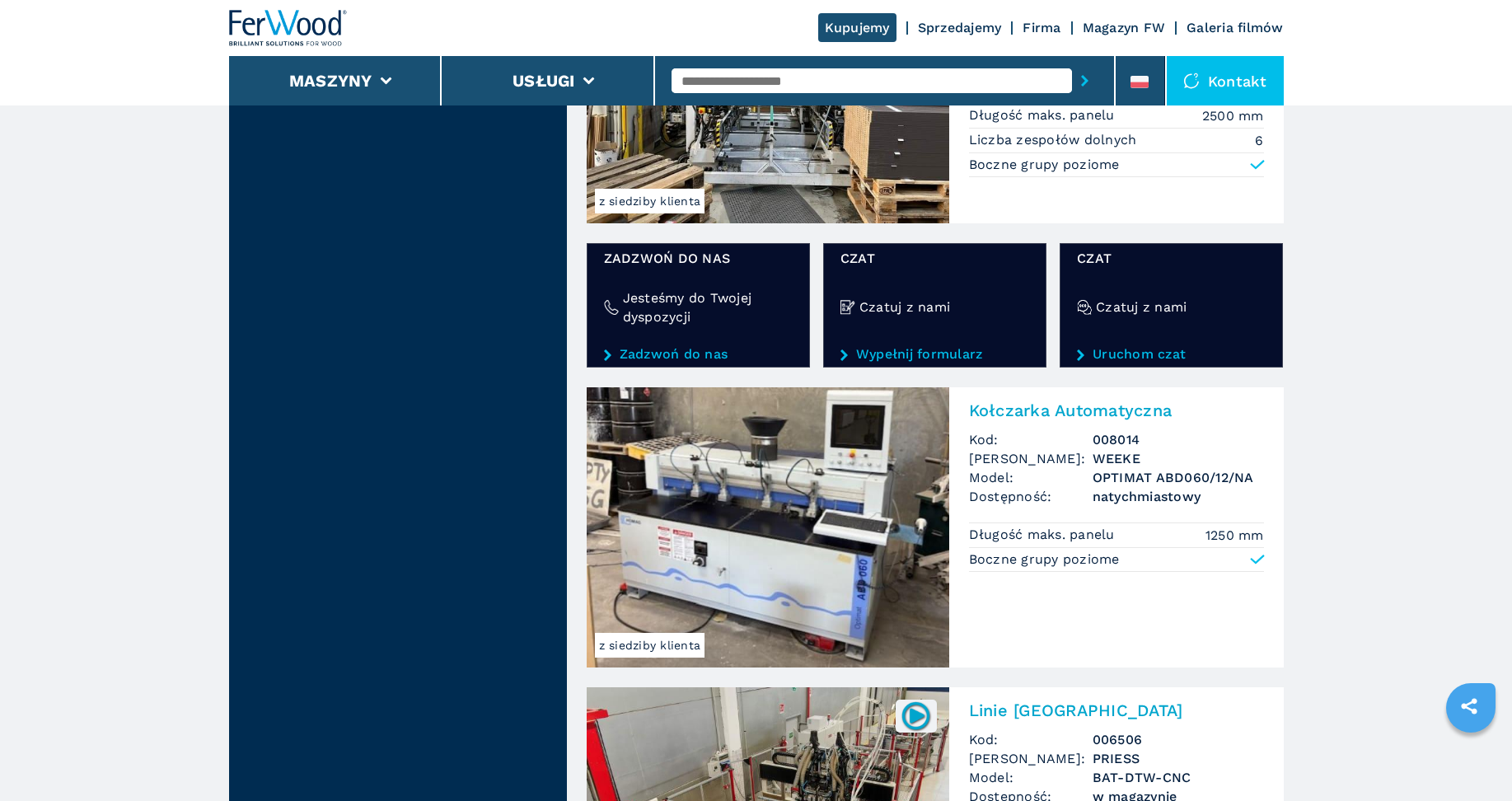
scroll to position [2581, 0]
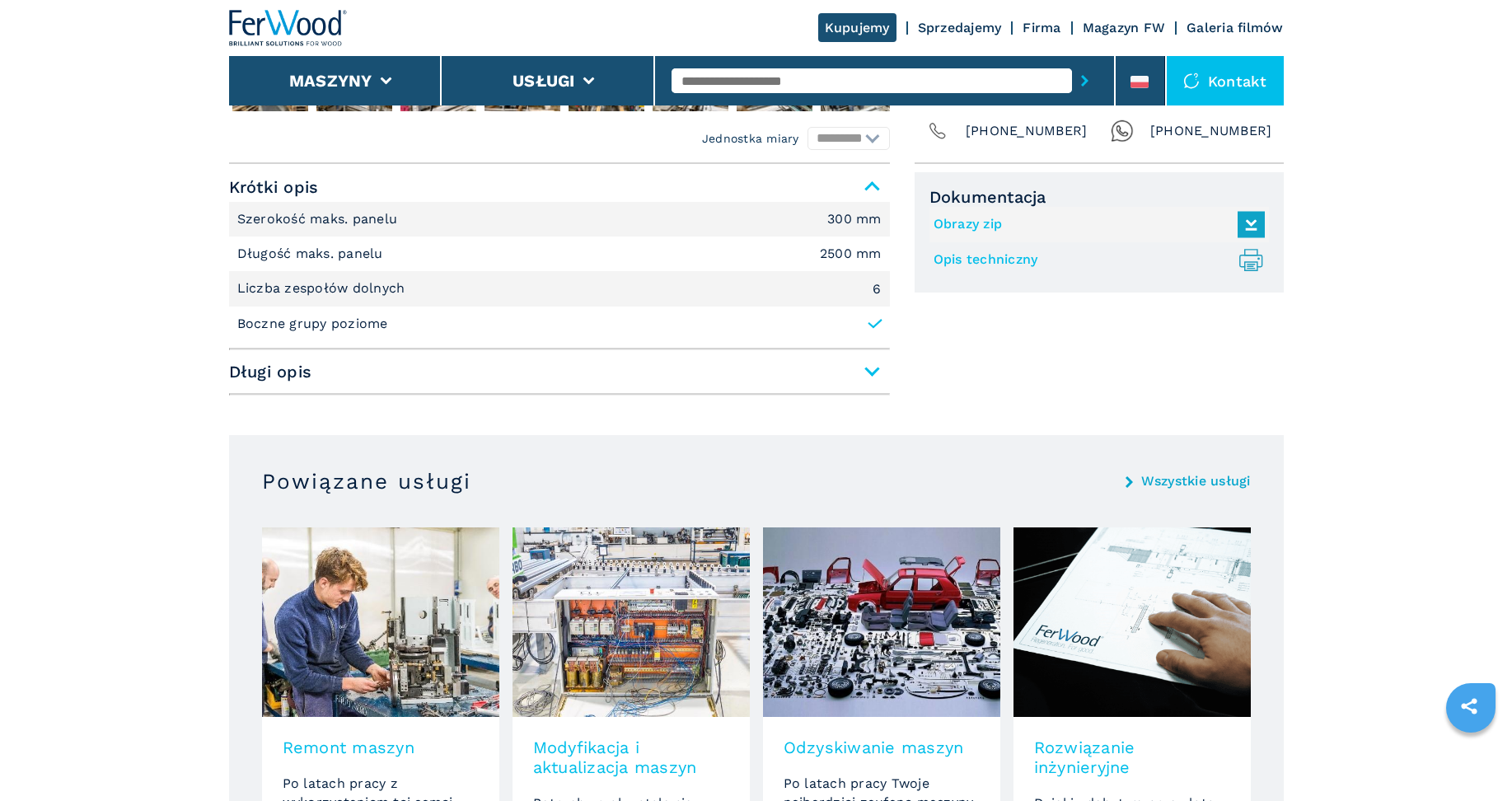
scroll to position [879, 0]
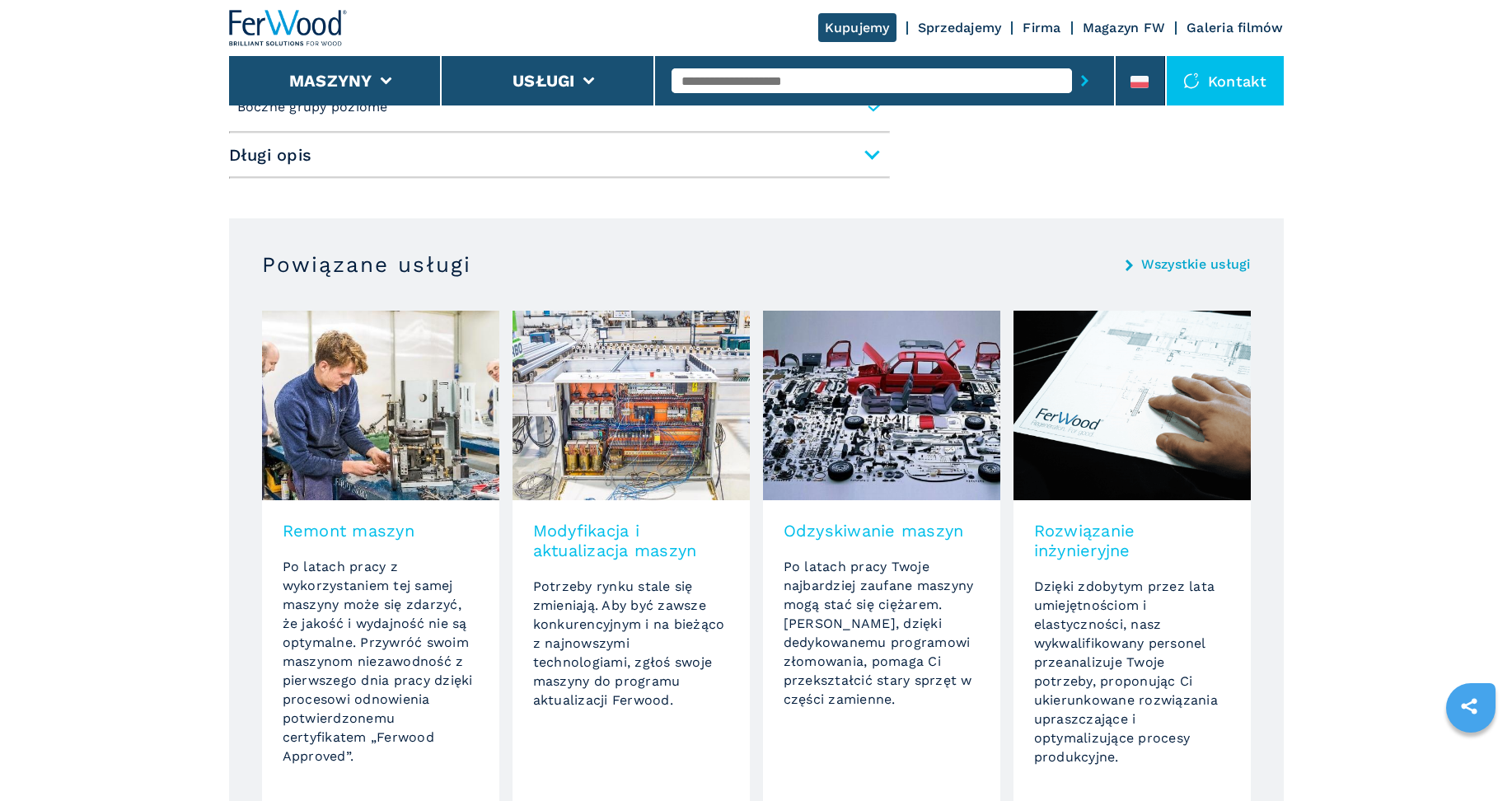
drag, startPoint x: 738, startPoint y: 293, endPoint x: 740, endPoint y: 279, distance: 14.1
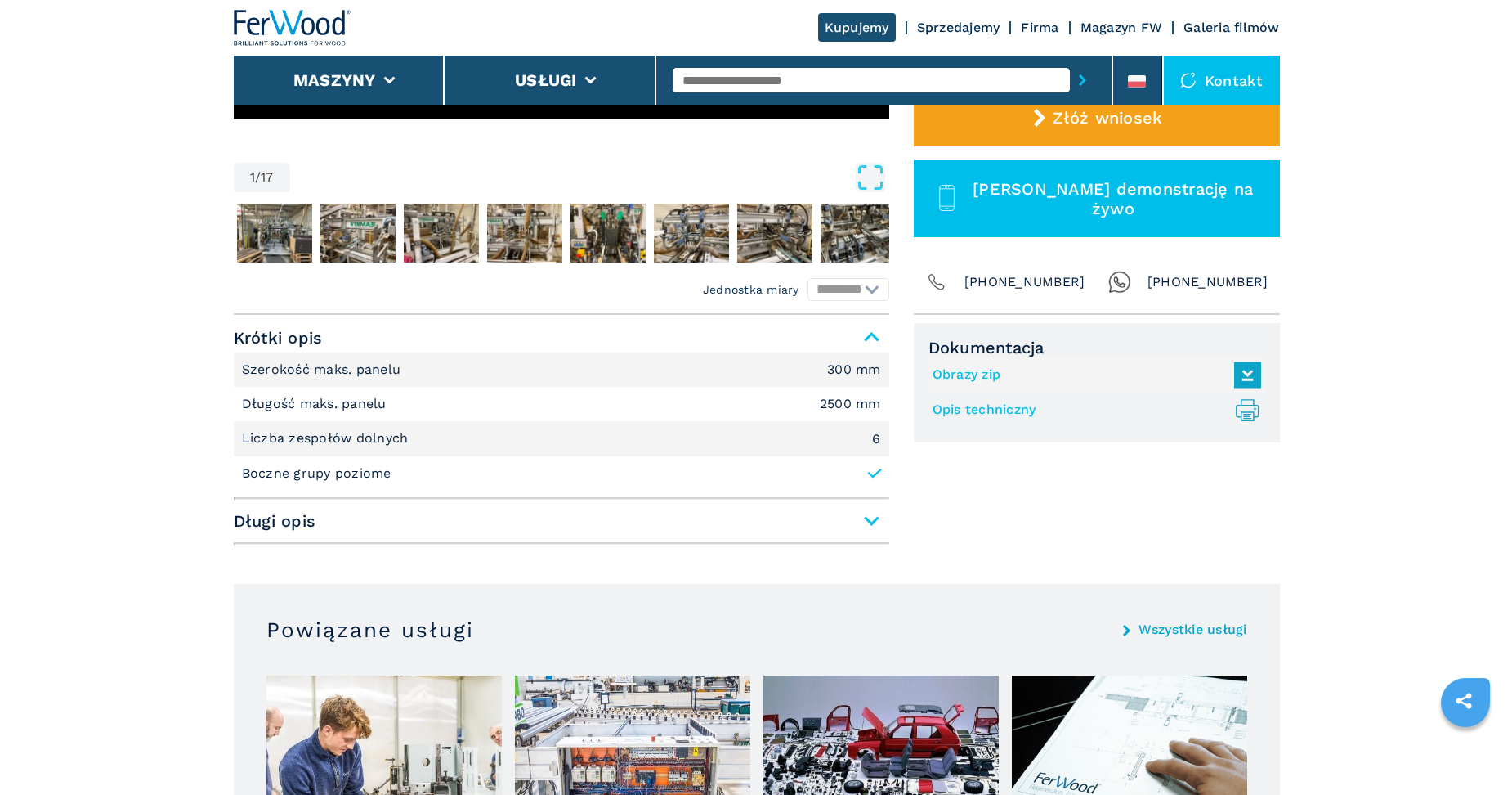
scroll to position [0, 0]
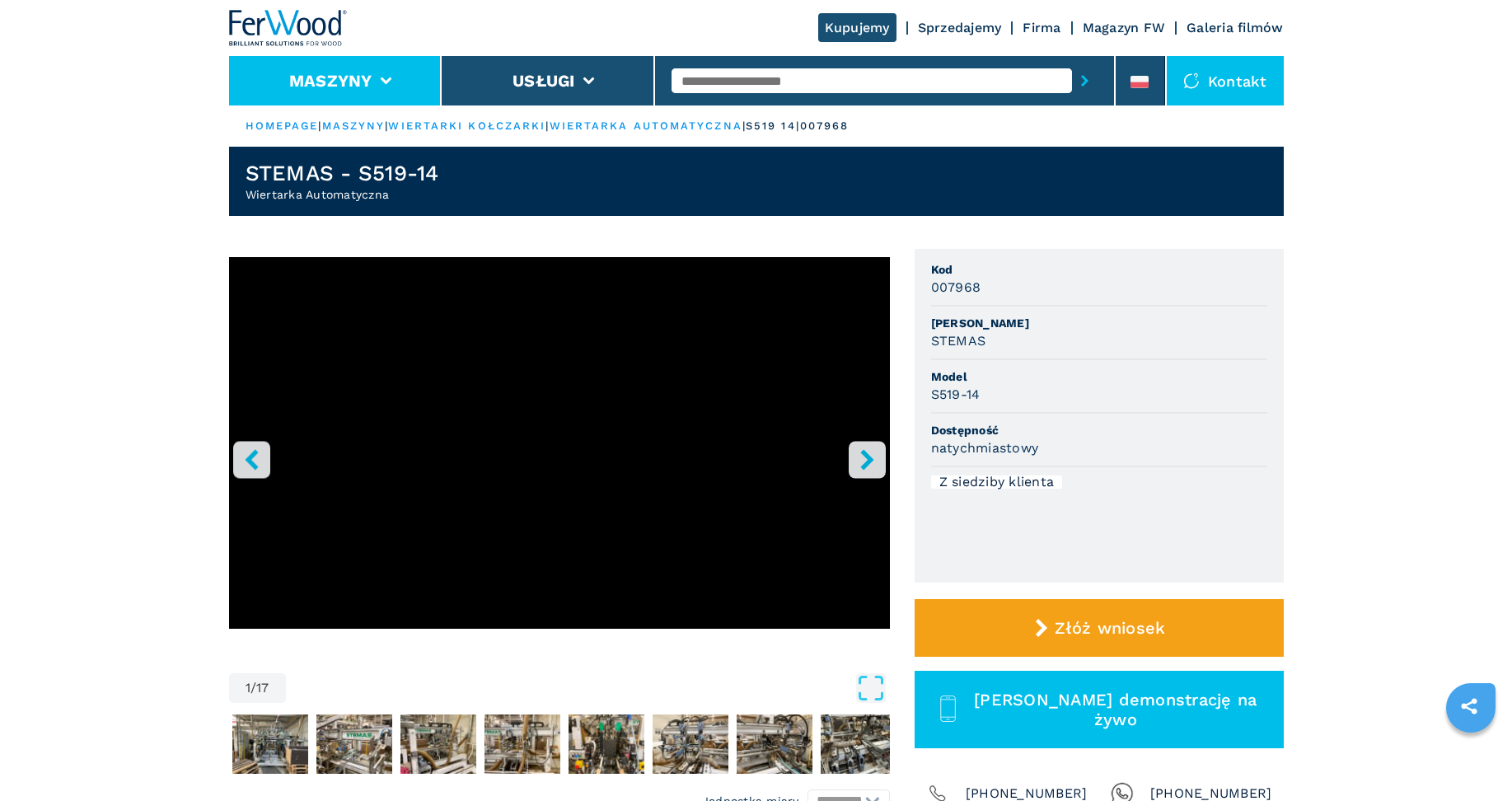
click at [309, 78] on button "Maszyny" at bounding box center [330, 81] width 83 height 20
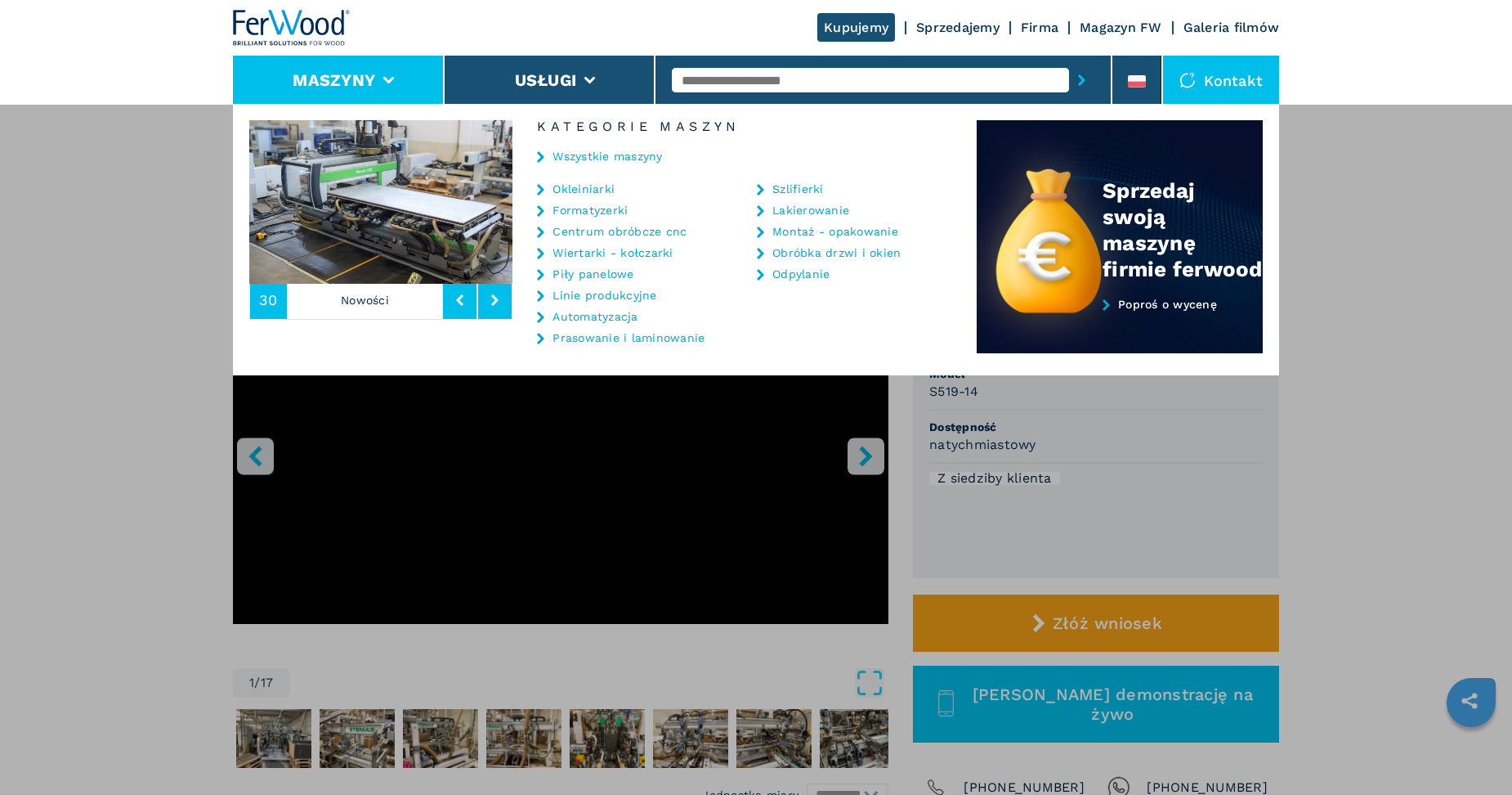
click at [623, 254] on link "Wiertarki - kołczarki" at bounding box center [613, 253] width 120 height 12
click at [586, 315] on link "Automatyzacja" at bounding box center [595, 316] width 85 height 12
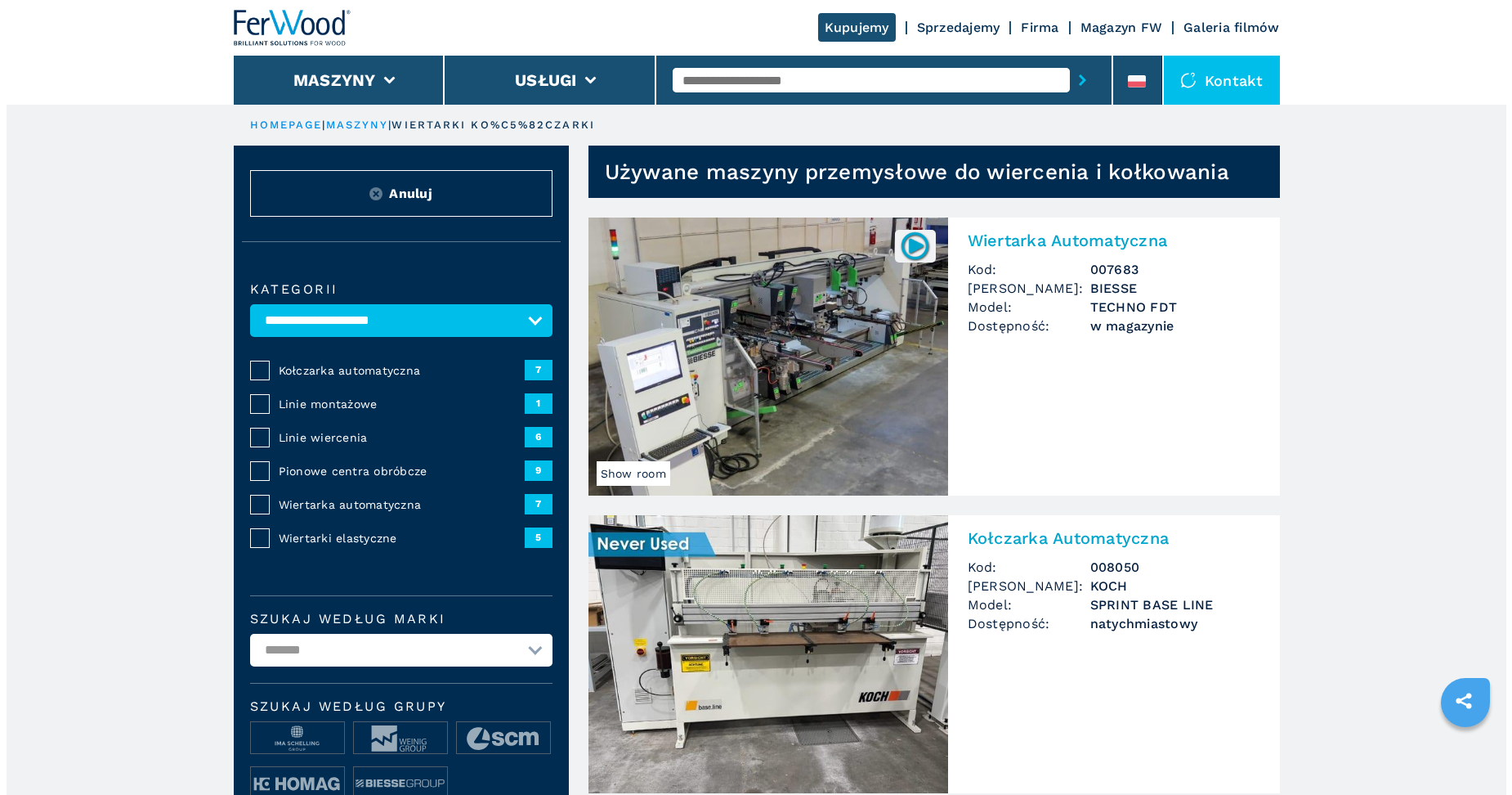
scroll to position [54, 0]
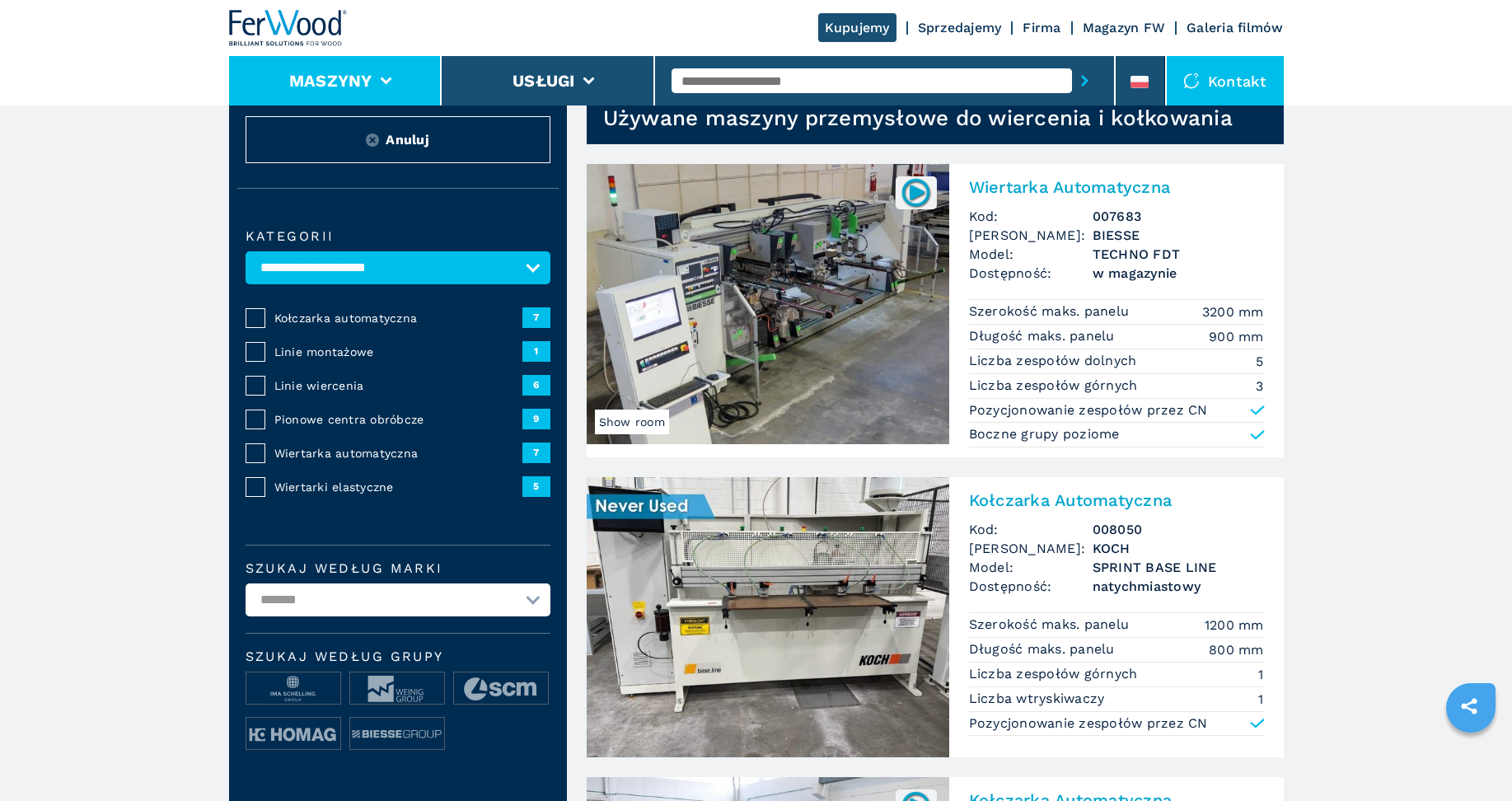
click at [311, 77] on button "Maszyny" at bounding box center [330, 81] width 83 height 20
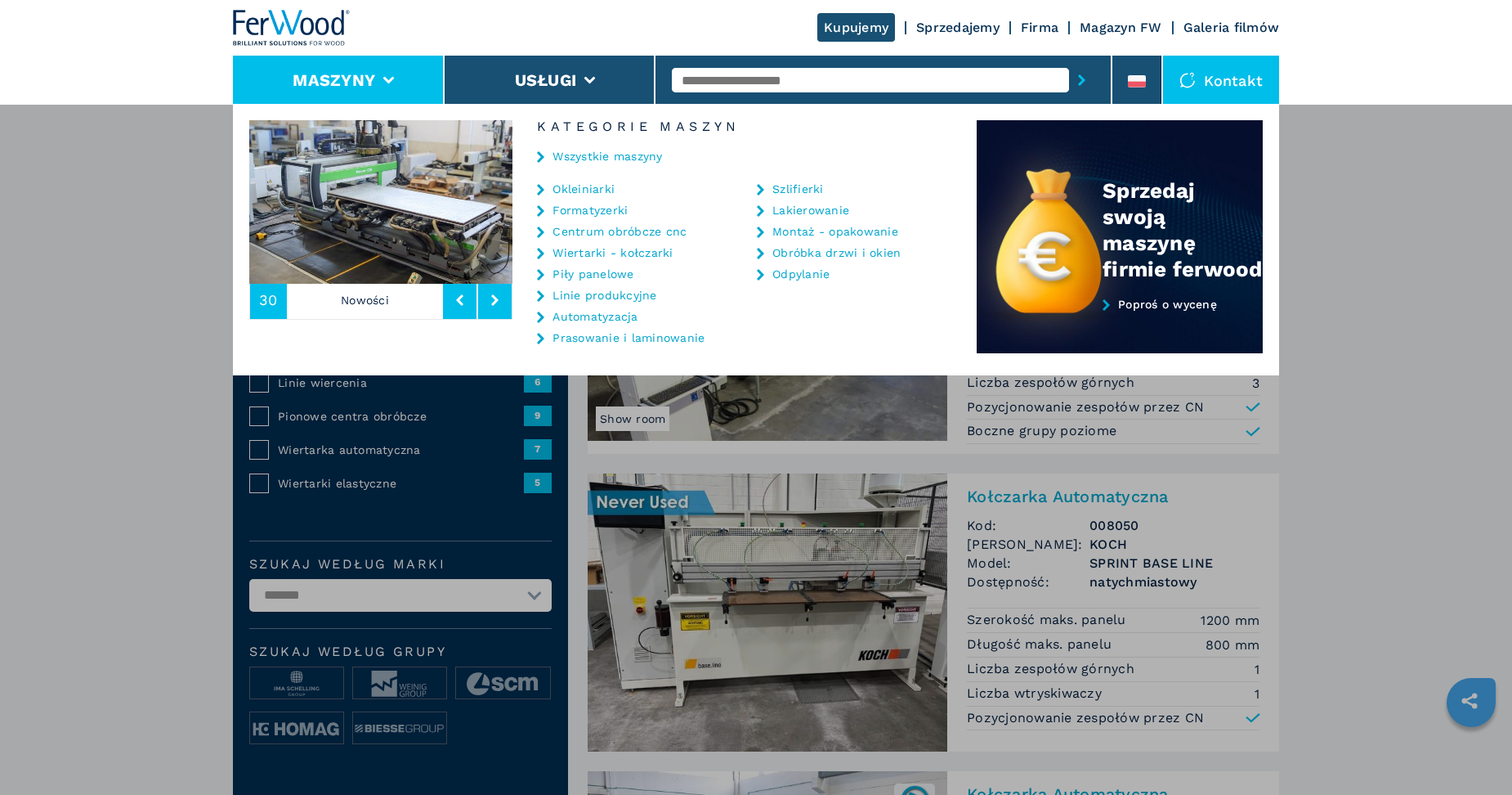
click at [604, 312] on link "Automatyzacja" at bounding box center [595, 316] width 85 height 12
click at [601, 316] on link "Automatyzacja" at bounding box center [595, 316] width 85 height 12
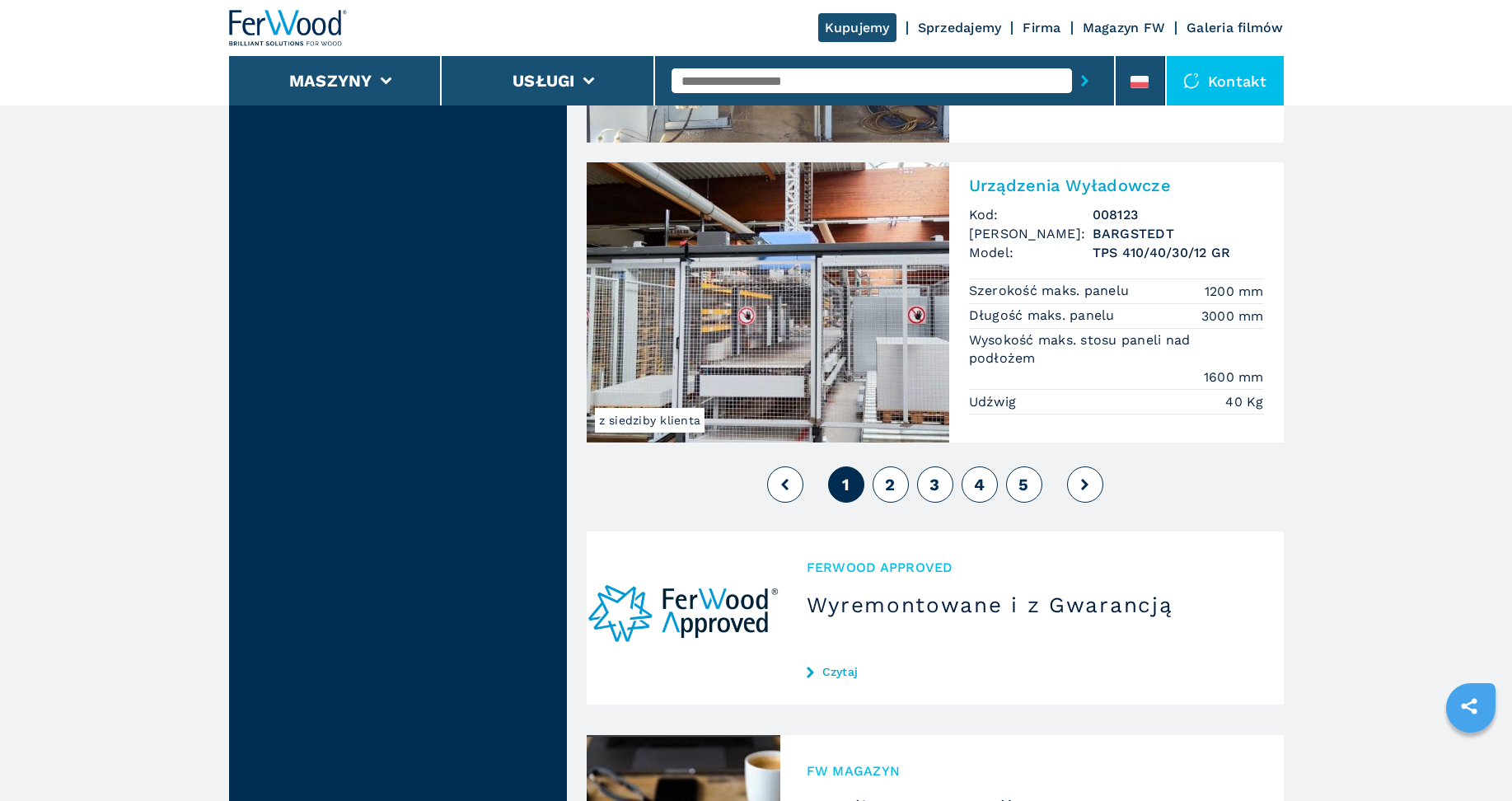
scroll to position [3680, 0]
click at [888, 489] on span "2" at bounding box center [890, 484] width 10 height 20
click at [1091, 486] on button at bounding box center [1085, 484] width 37 height 37
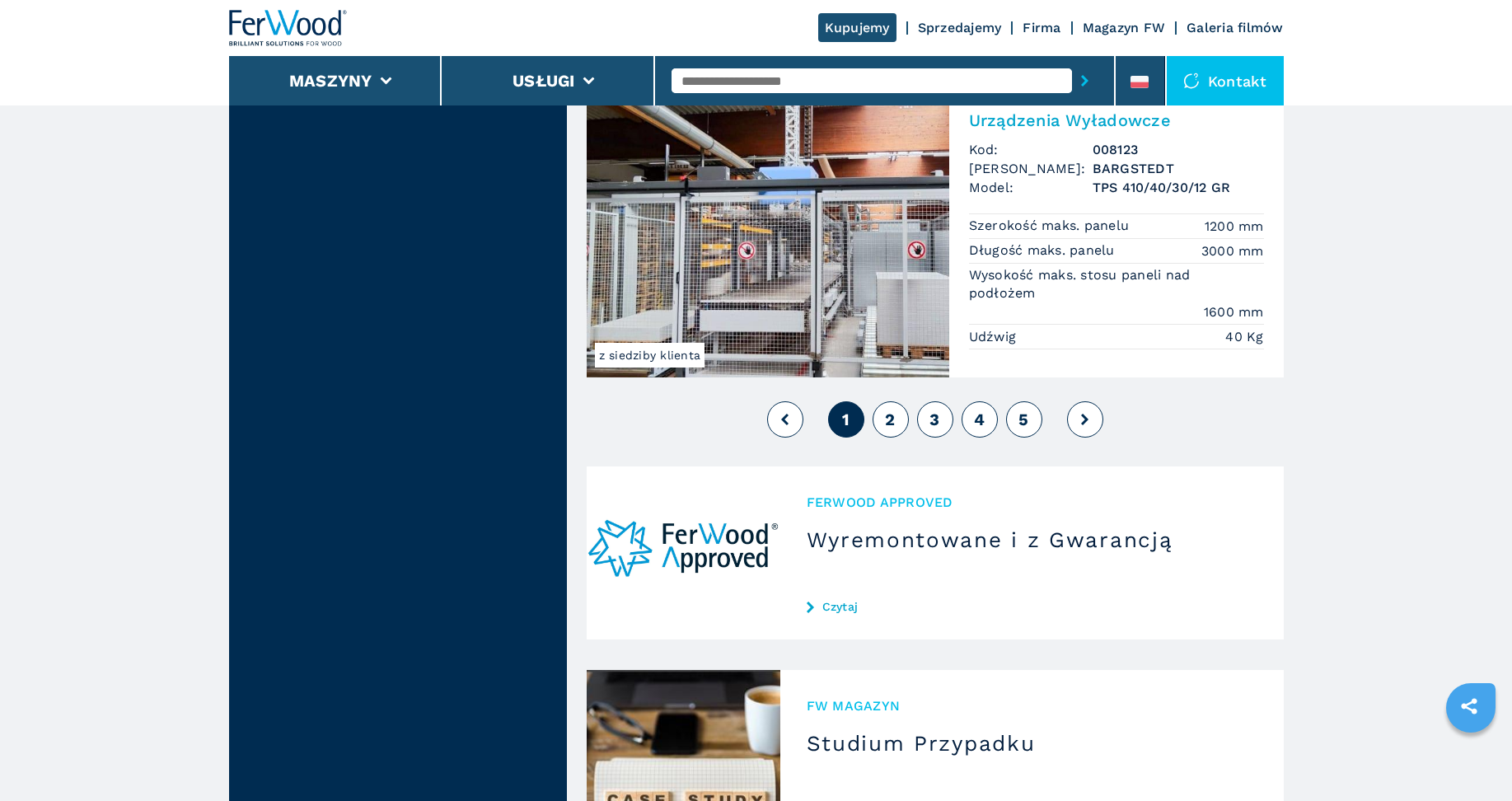
scroll to position [3734, 0]
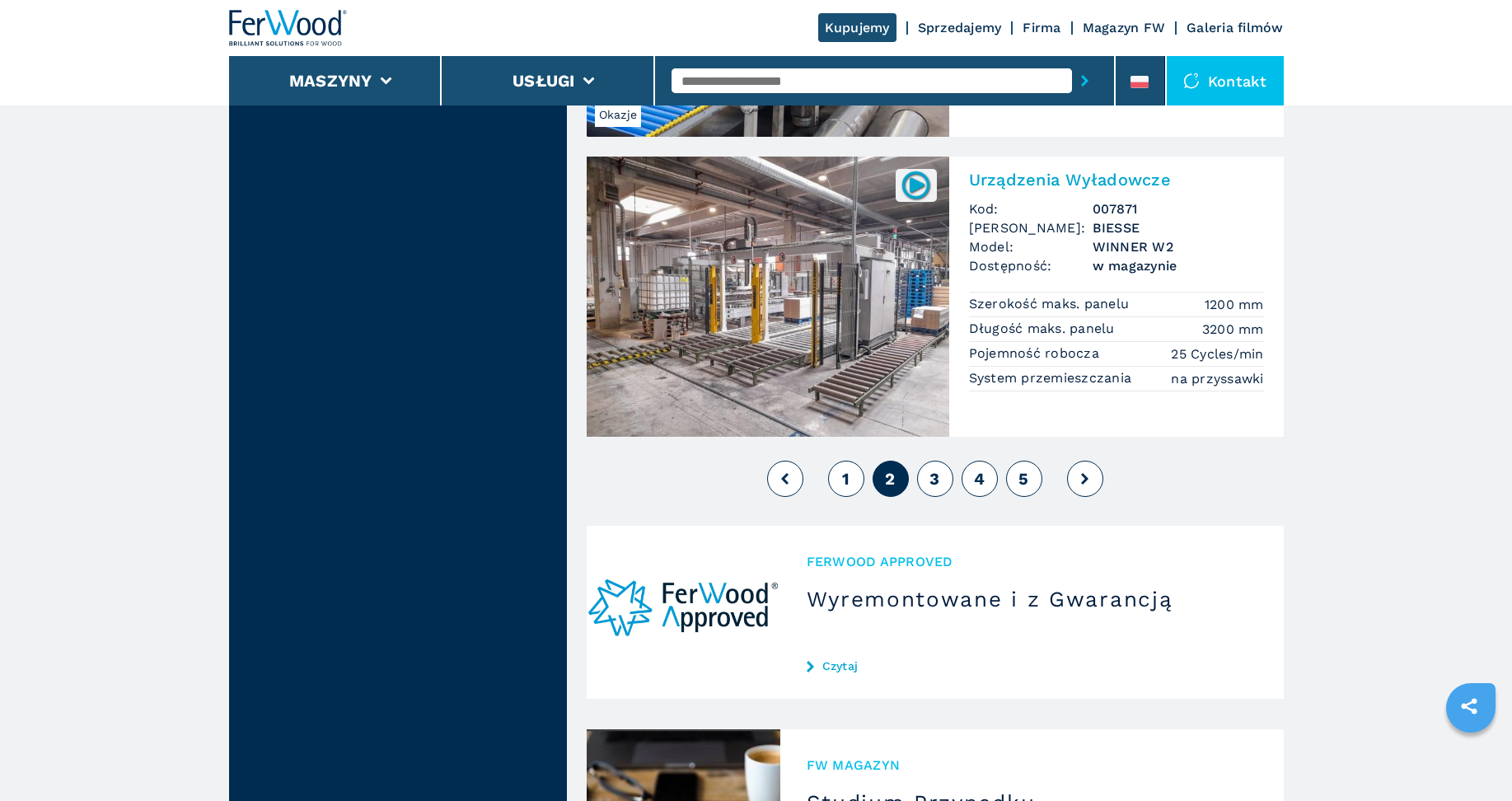
scroll to position [3680, 0]
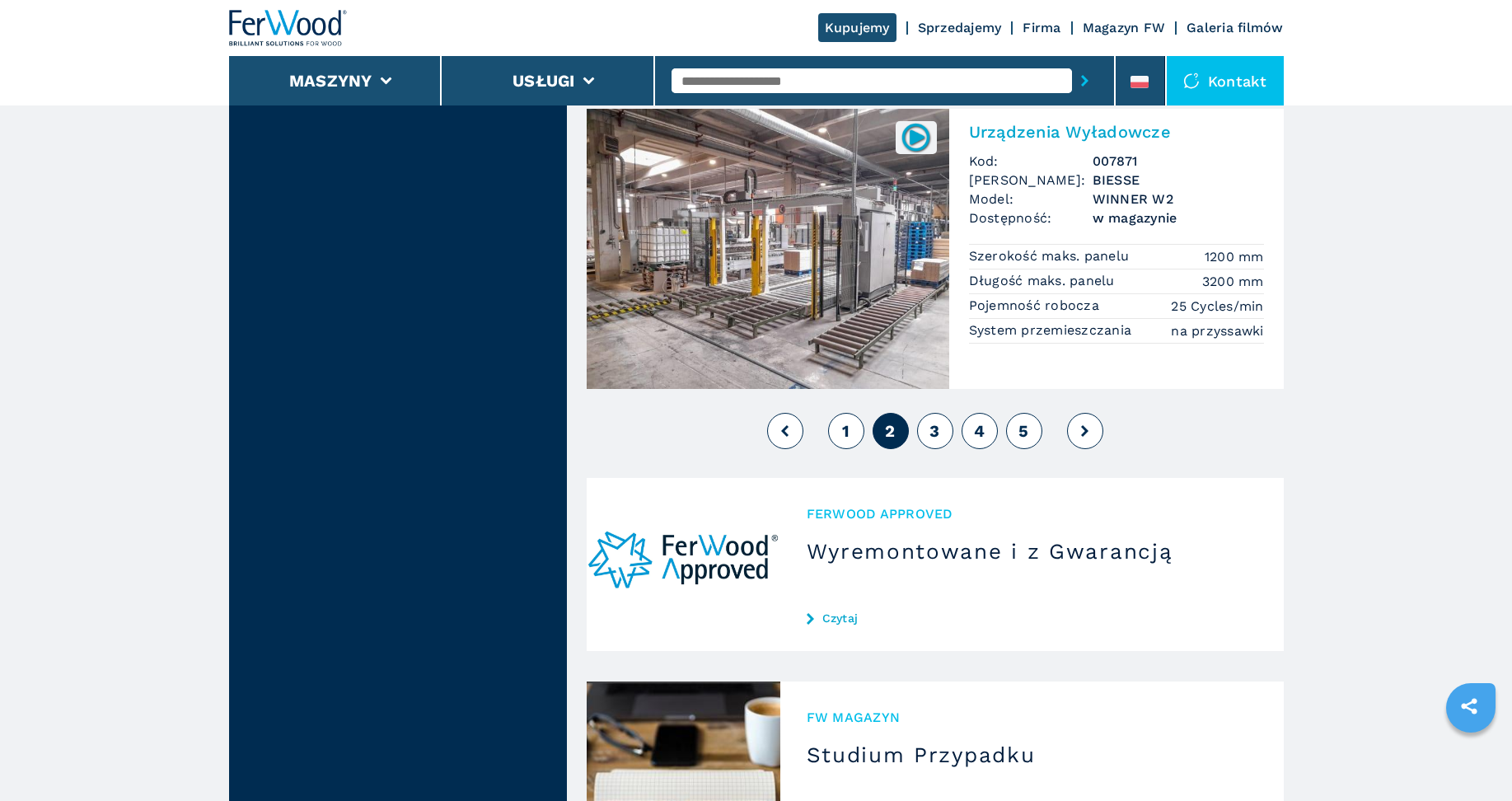
click at [933, 434] on span "3" at bounding box center [934, 431] width 10 height 20
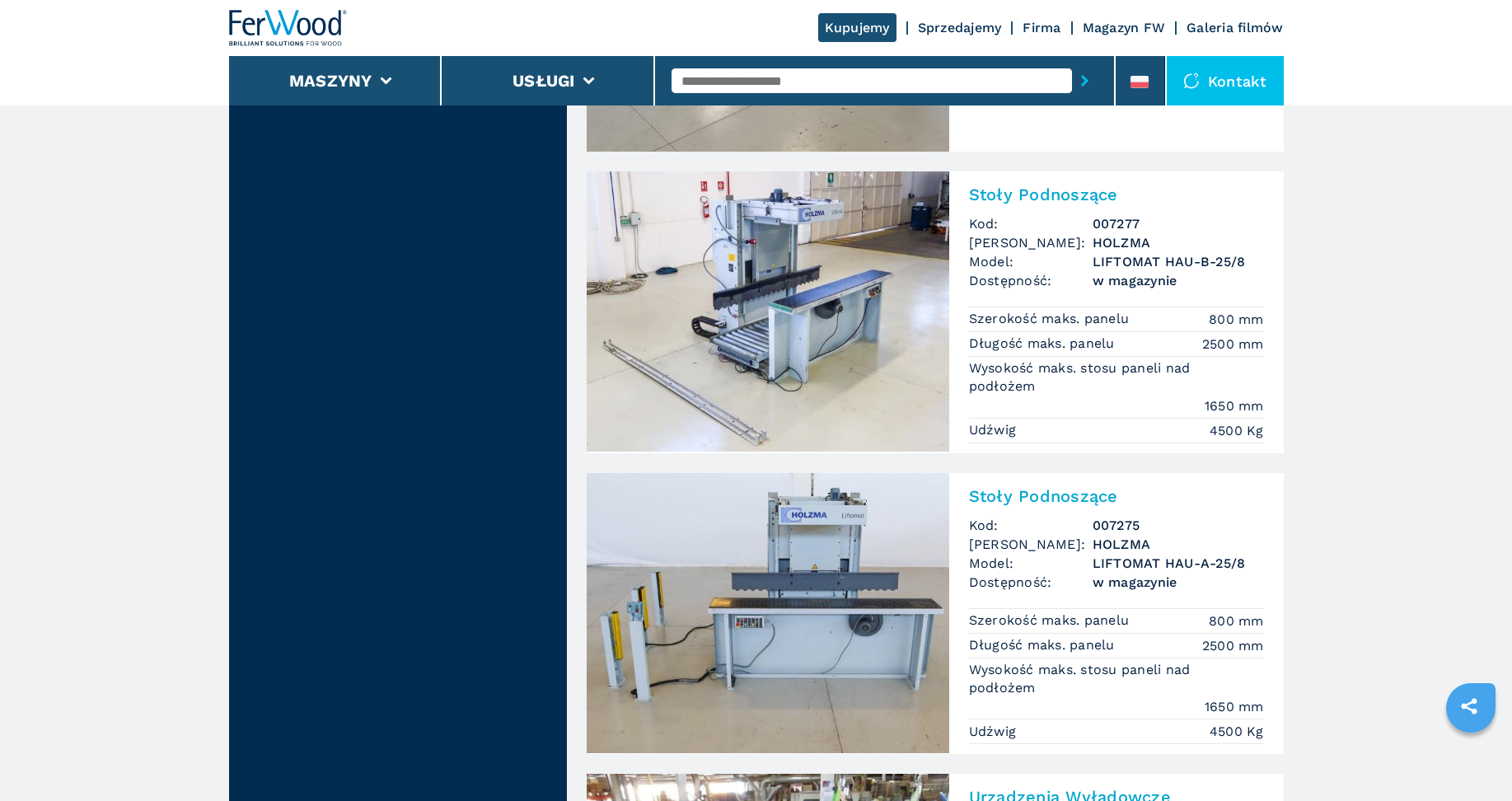
scroll to position [1648, 0]
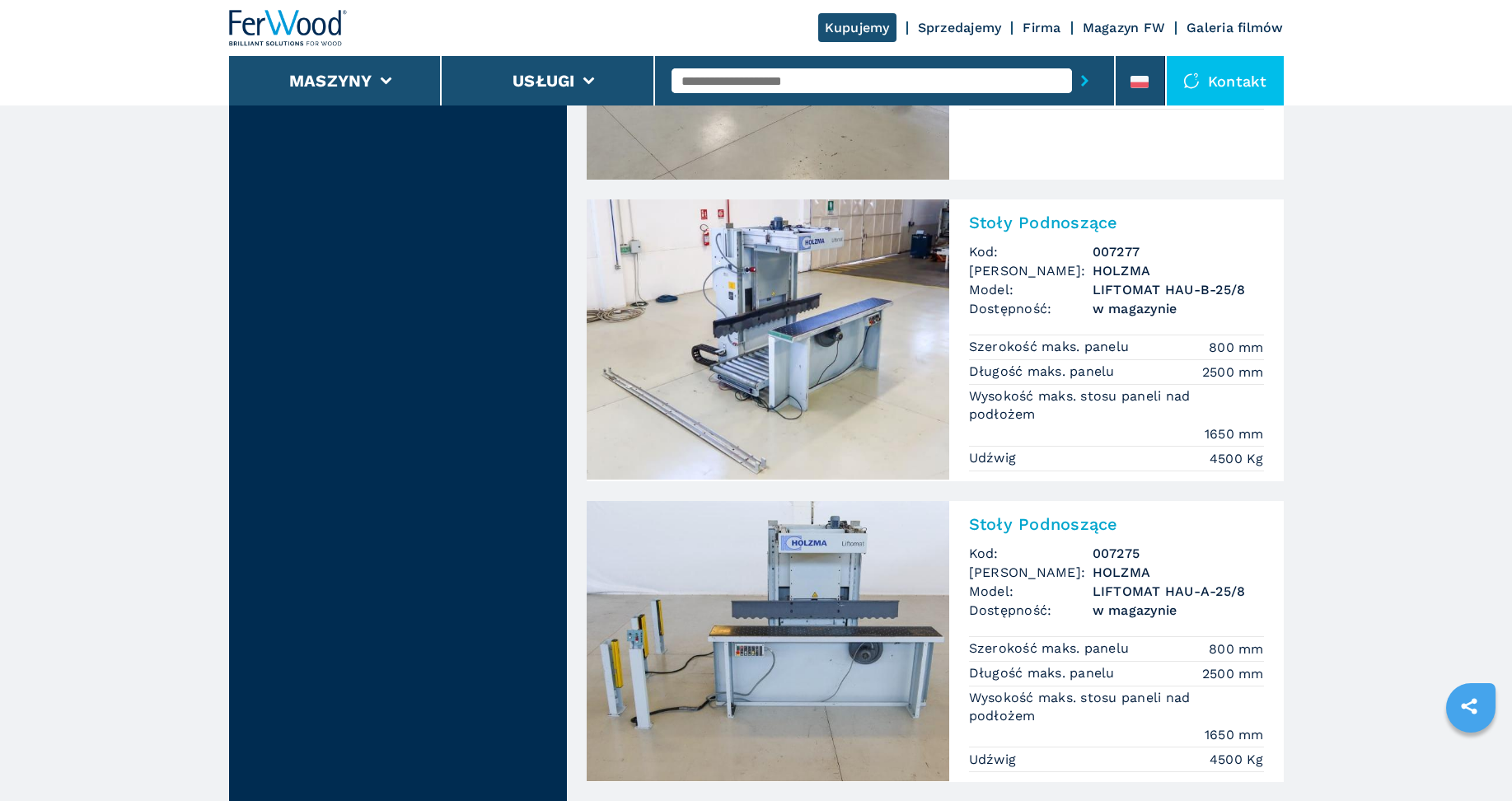
click at [819, 303] on img at bounding box center [768, 339] width 363 height 280
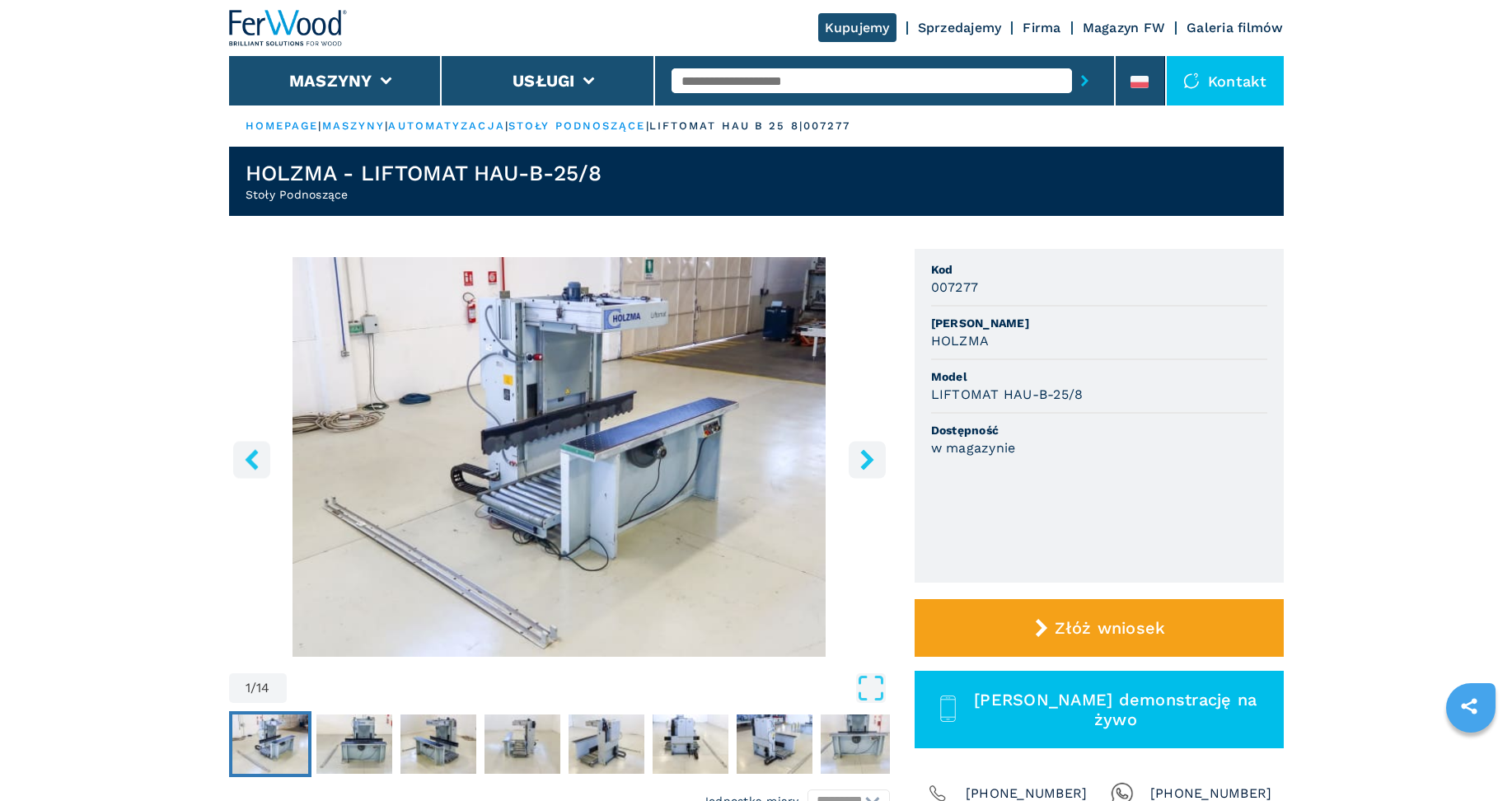
click at [871, 462] on icon "right-button" at bounding box center [867, 459] width 21 height 21
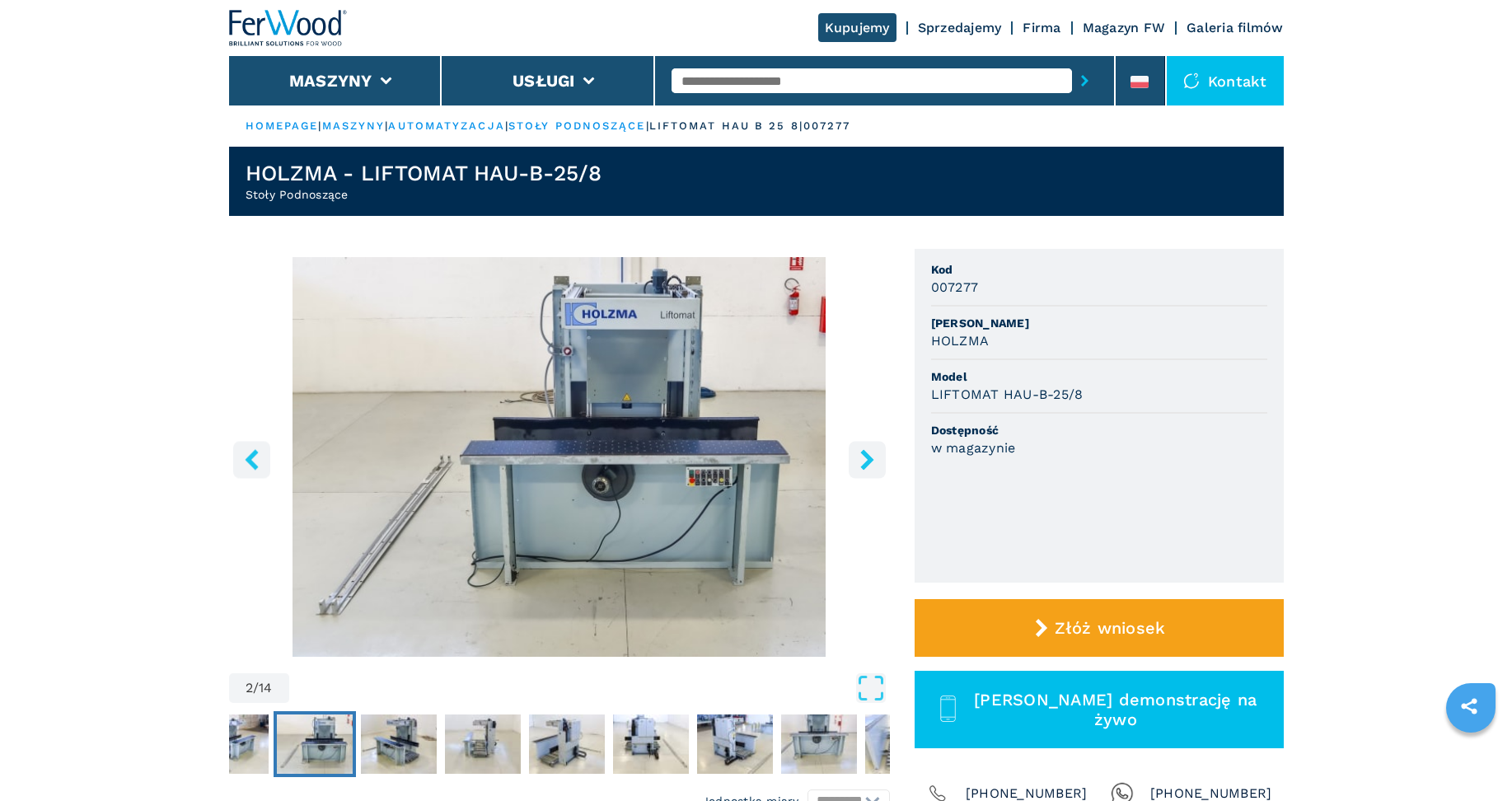
click at [872, 462] on icon "right-button" at bounding box center [867, 459] width 21 height 21
click at [869, 456] on icon "right-button" at bounding box center [867, 459] width 13 height 21
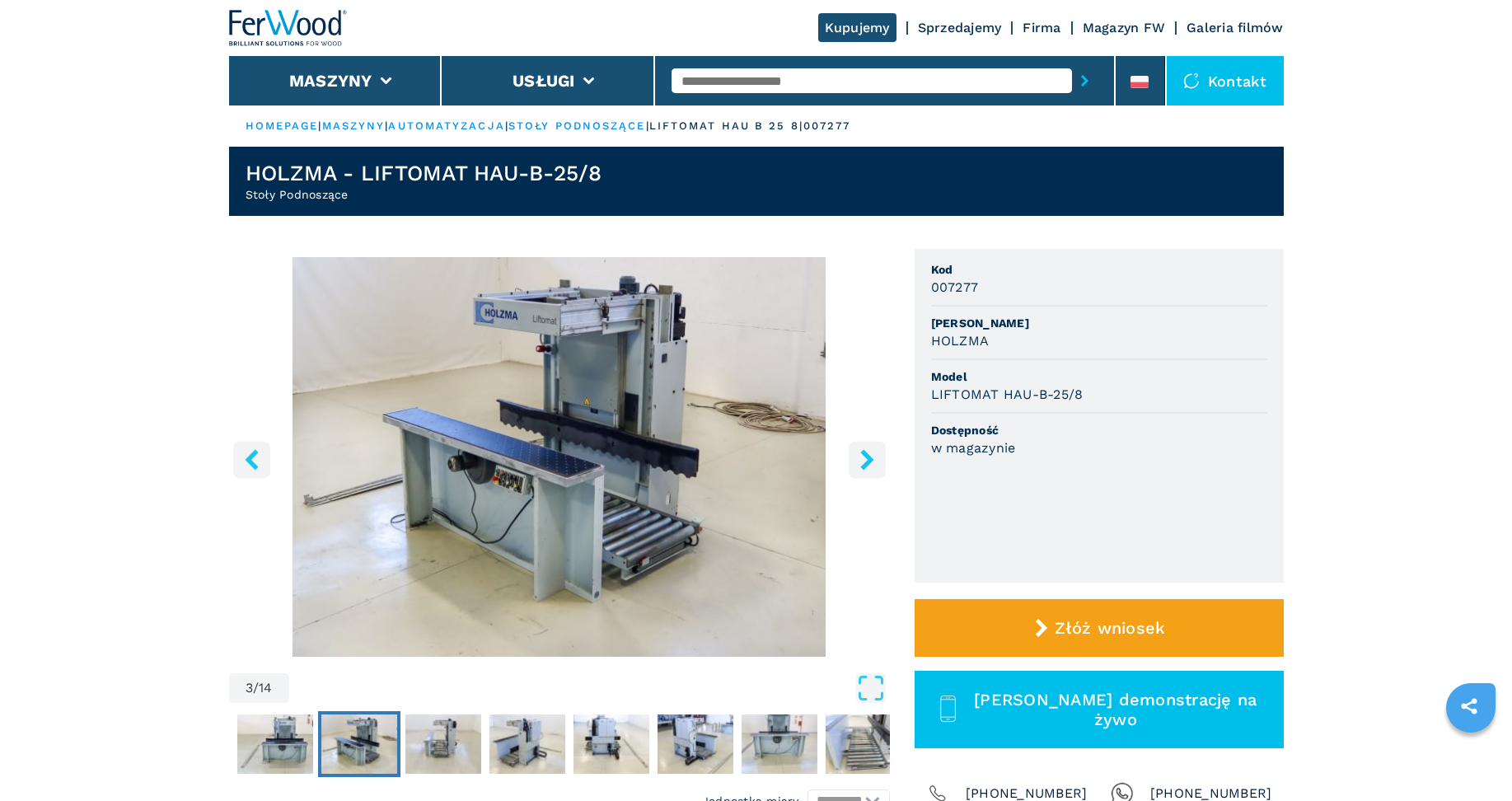
click at [869, 456] on icon "right-button" at bounding box center [867, 459] width 13 height 21
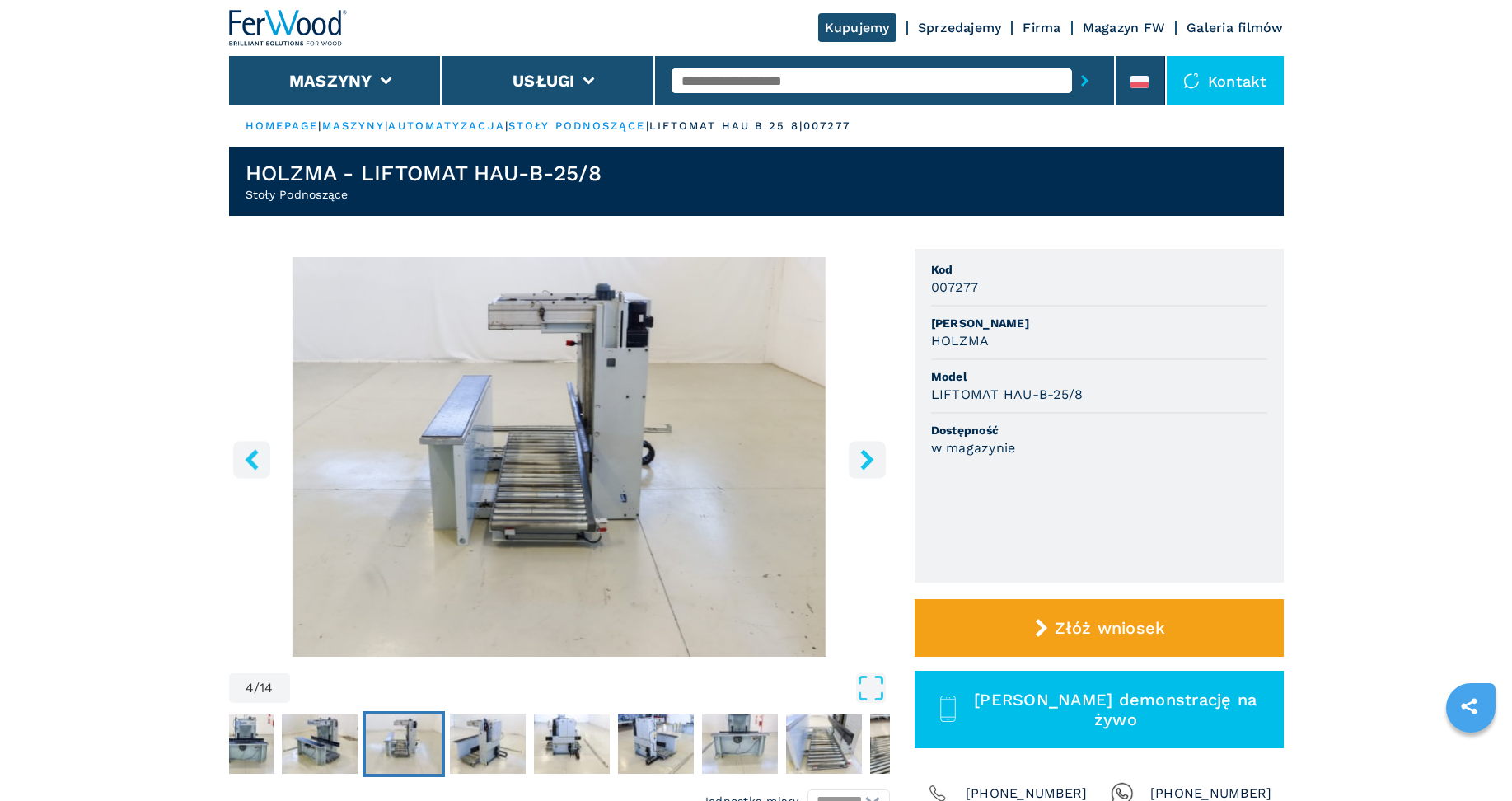
click at [869, 457] on icon "right-button" at bounding box center [867, 459] width 13 height 21
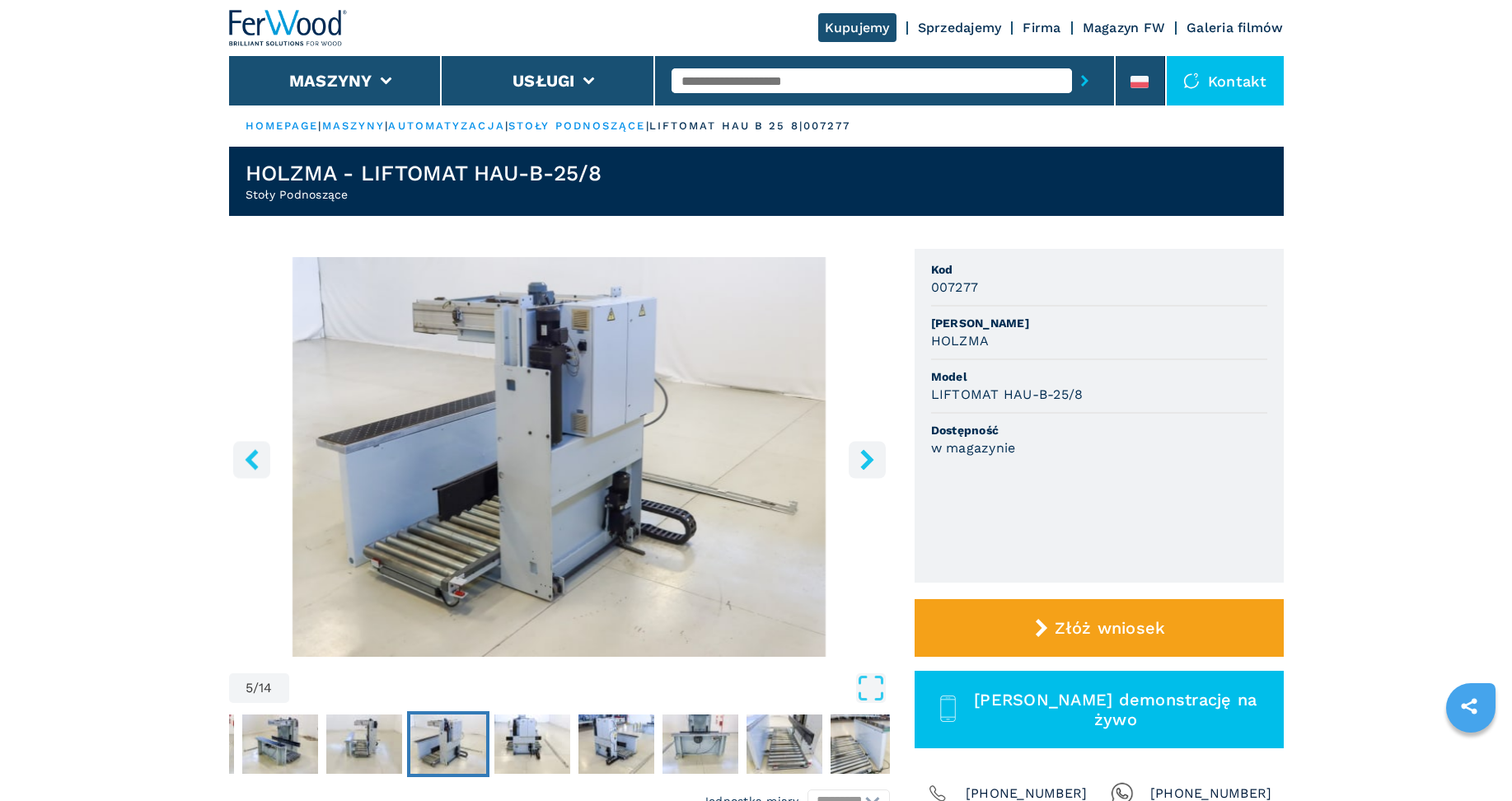
click at [869, 460] on icon "right-button" at bounding box center [867, 459] width 13 height 21
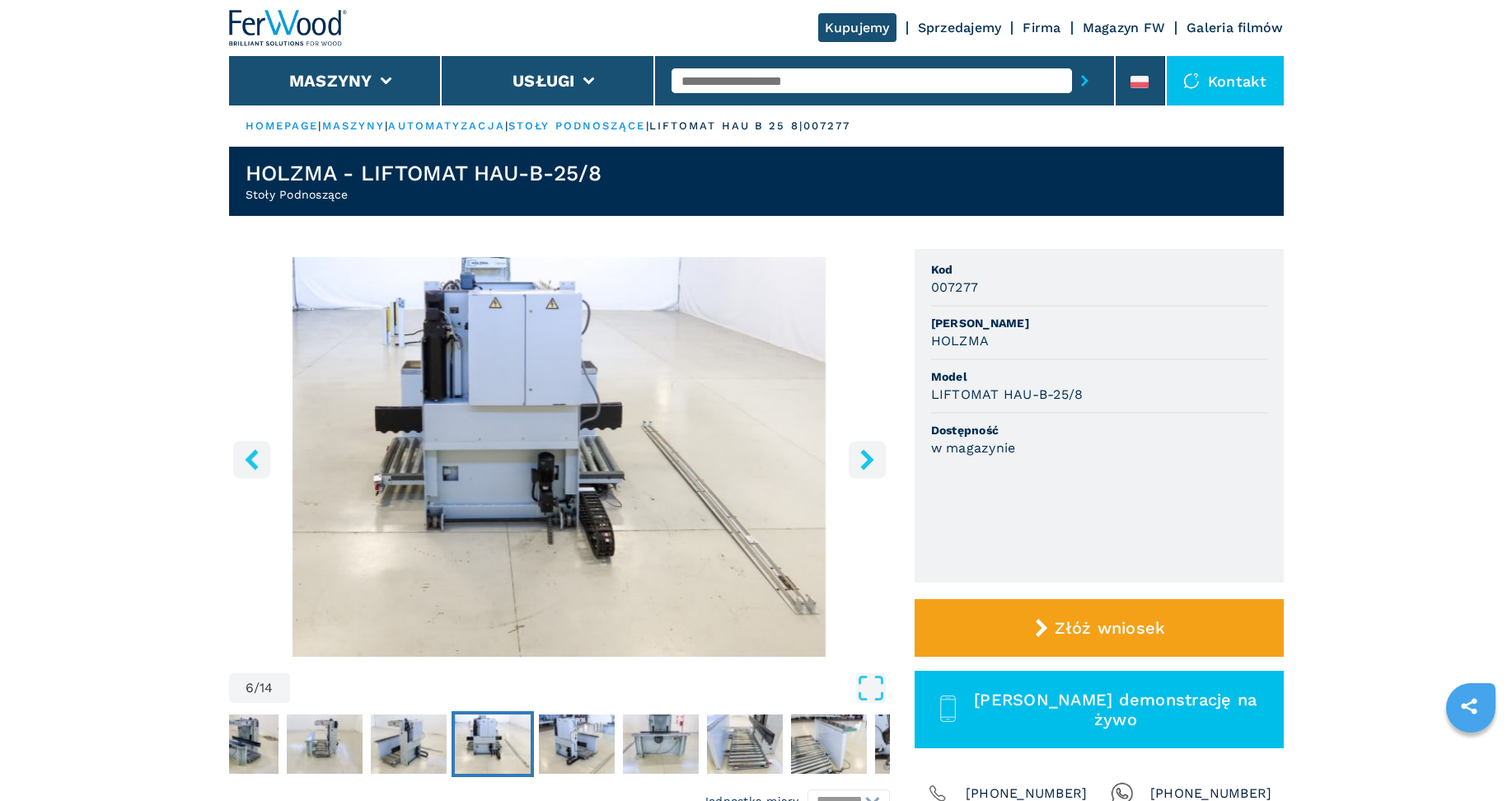
click at [869, 460] on icon "right-button" at bounding box center [867, 459] width 13 height 21
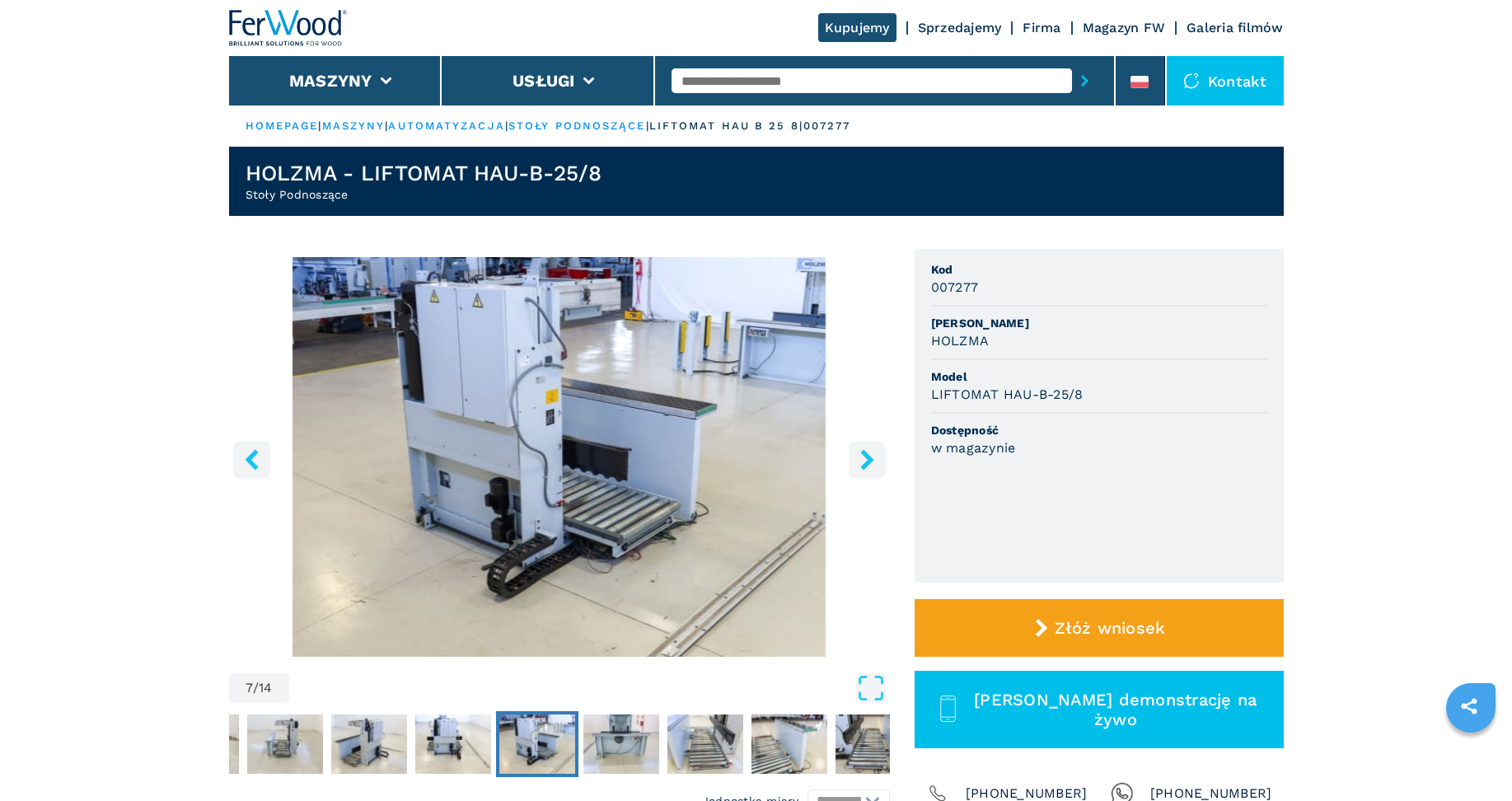
click at [869, 460] on icon "right-button" at bounding box center [867, 459] width 13 height 21
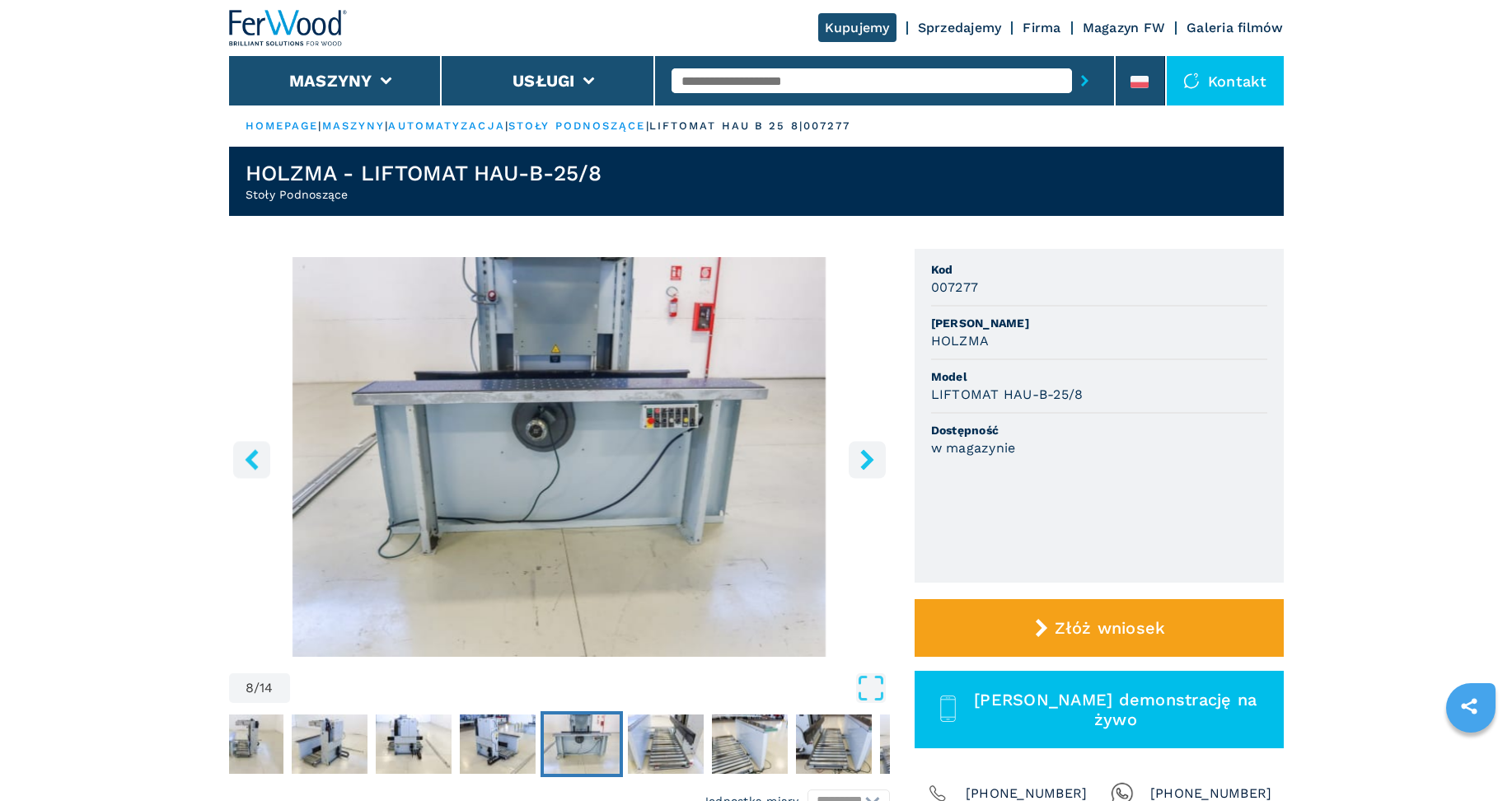
click at [869, 460] on icon "right-button" at bounding box center [867, 459] width 13 height 21
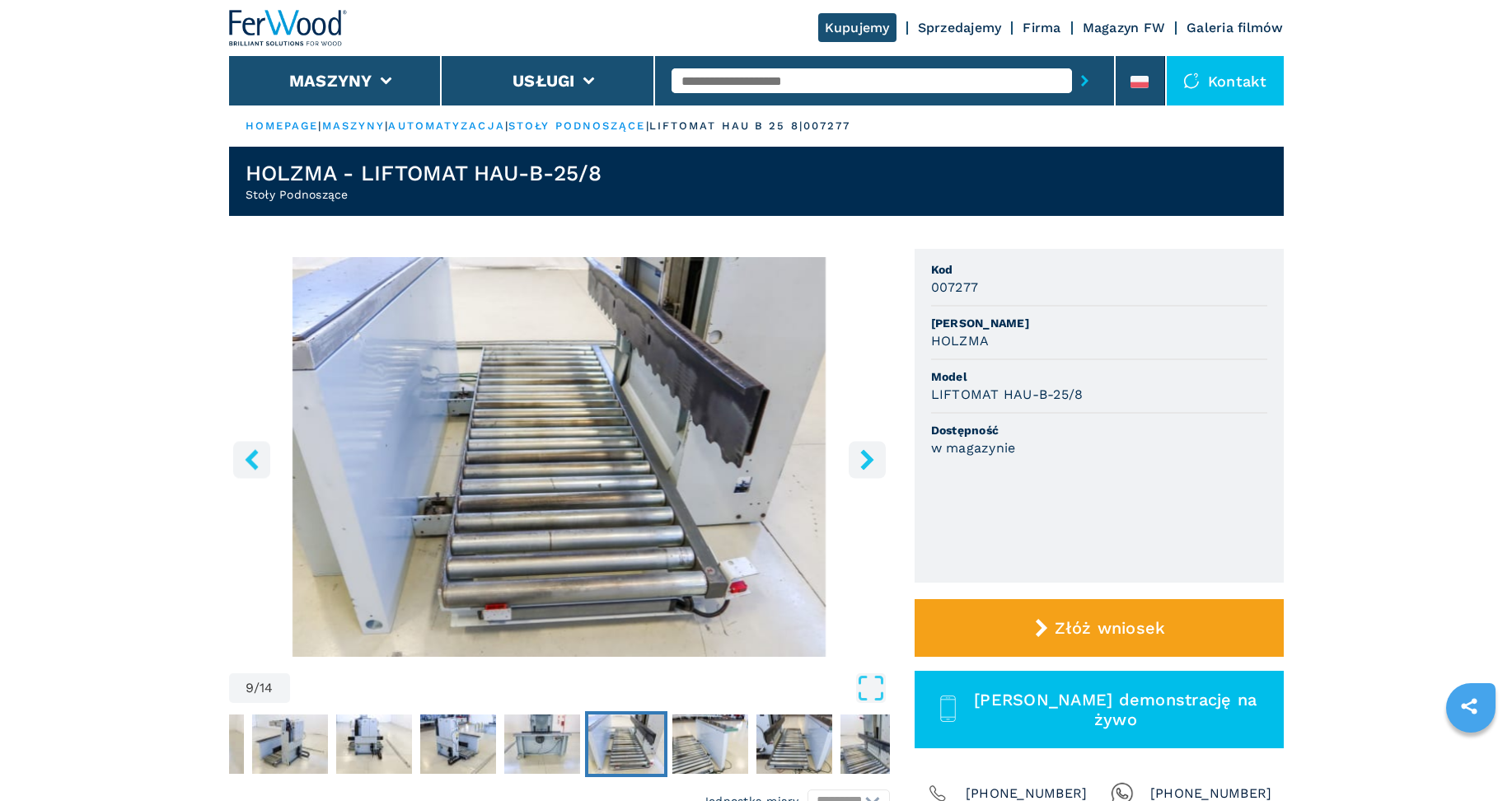
click at [869, 460] on icon "right-button" at bounding box center [867, 459] width 13 height 21
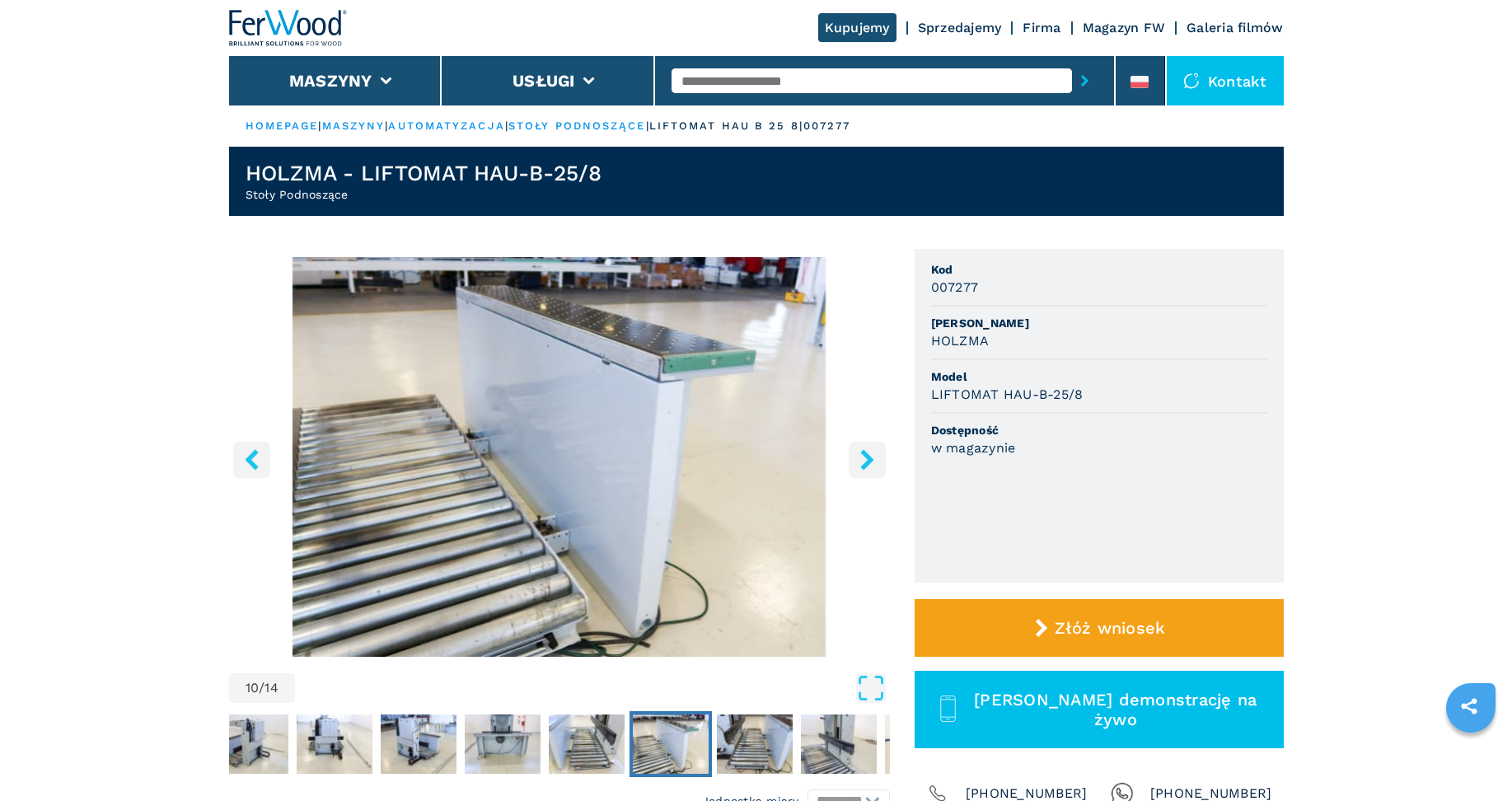
click at [870, 461] on icon "right-button" at bounding box center [867, 459] width 13 height 21
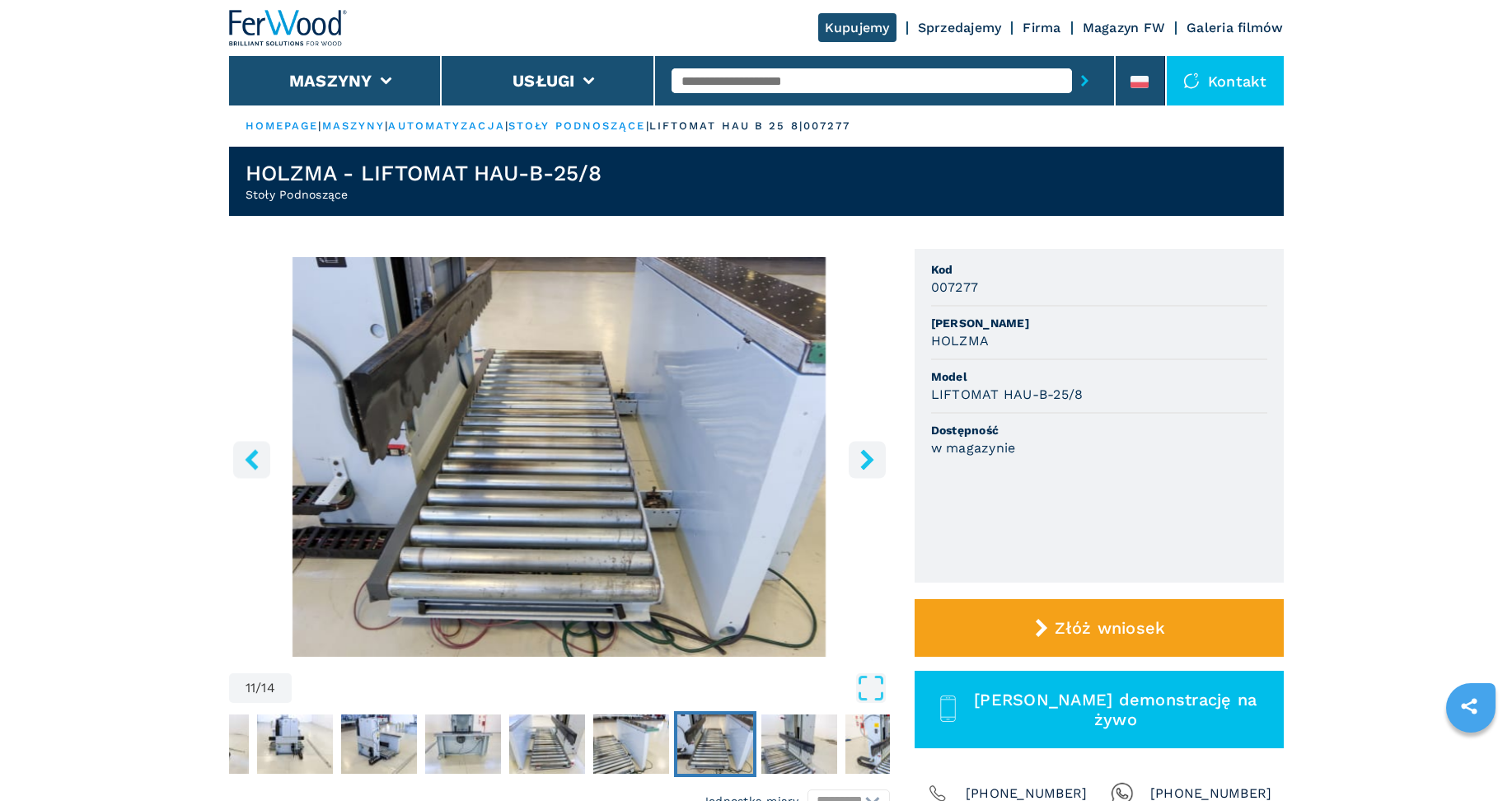
click at [870, 461] on icon "right-button" at bounding box center [867, 459] width 13 height 21
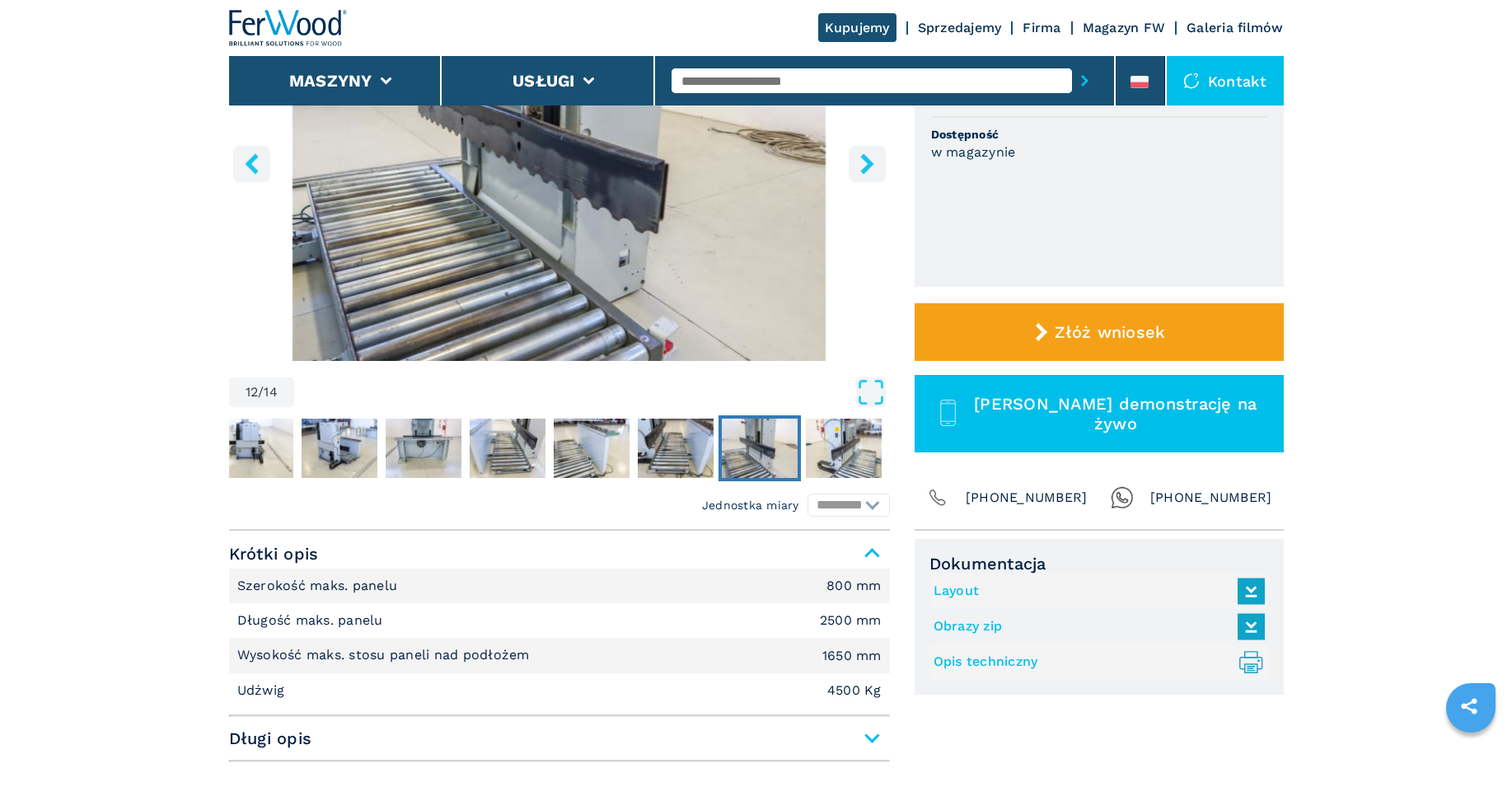
scroll to position [164, 0]
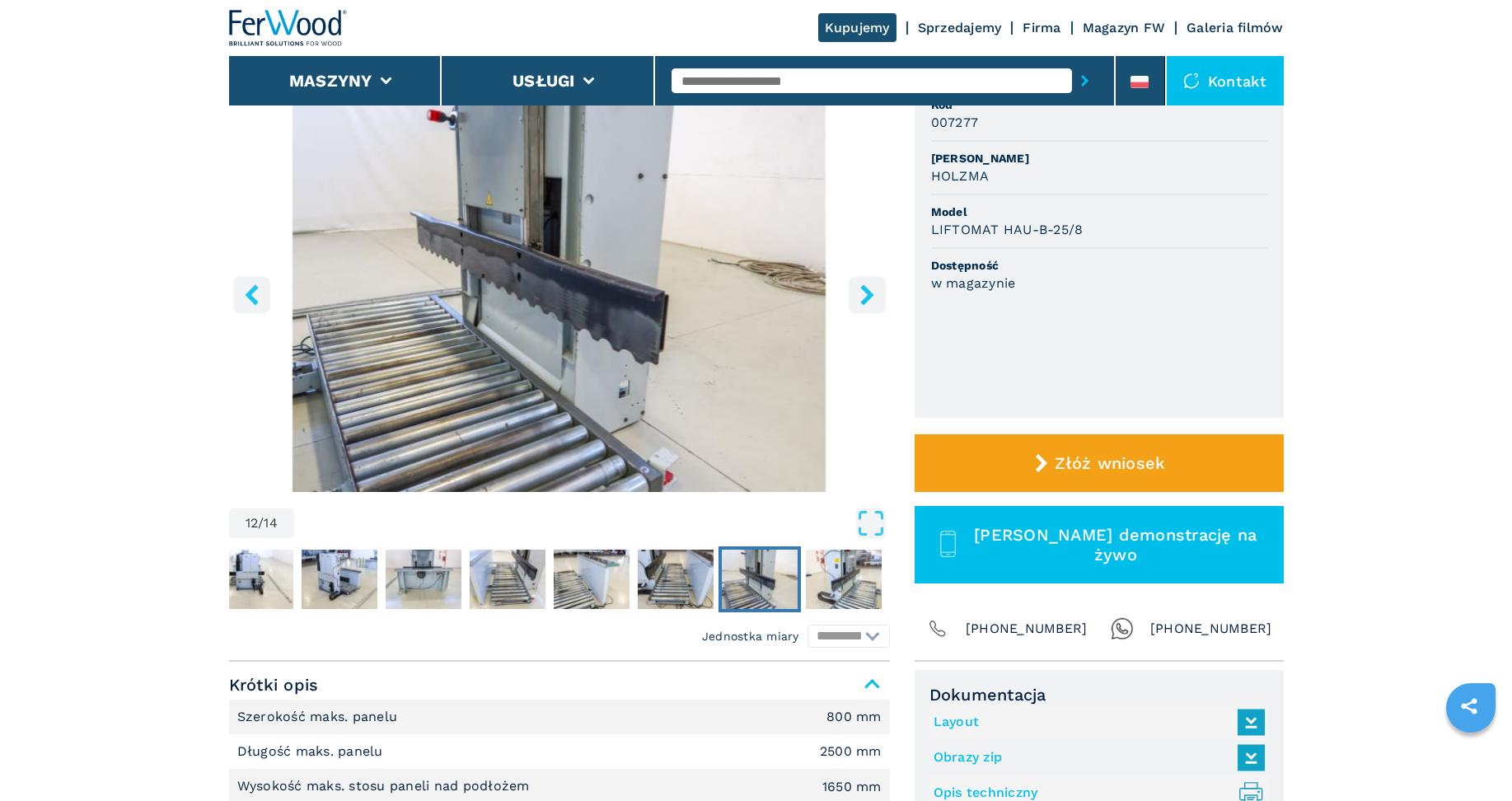
click at [861, 309] on button "right-button" at bounding box center [867, 294] width 37 height 37
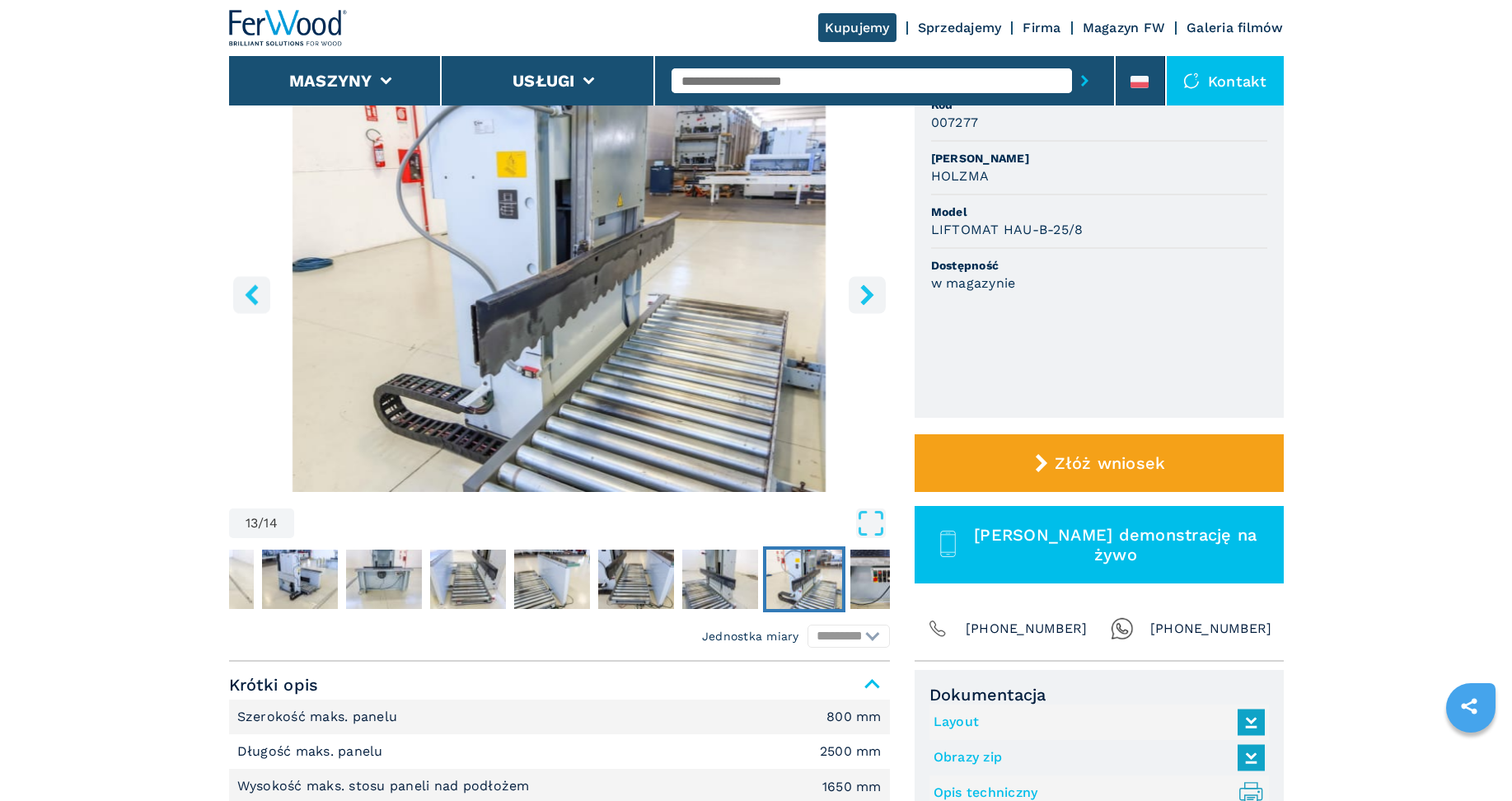
click at [861, 309] on button "right-button" at bounding box center [867, 294] width 37 height 37
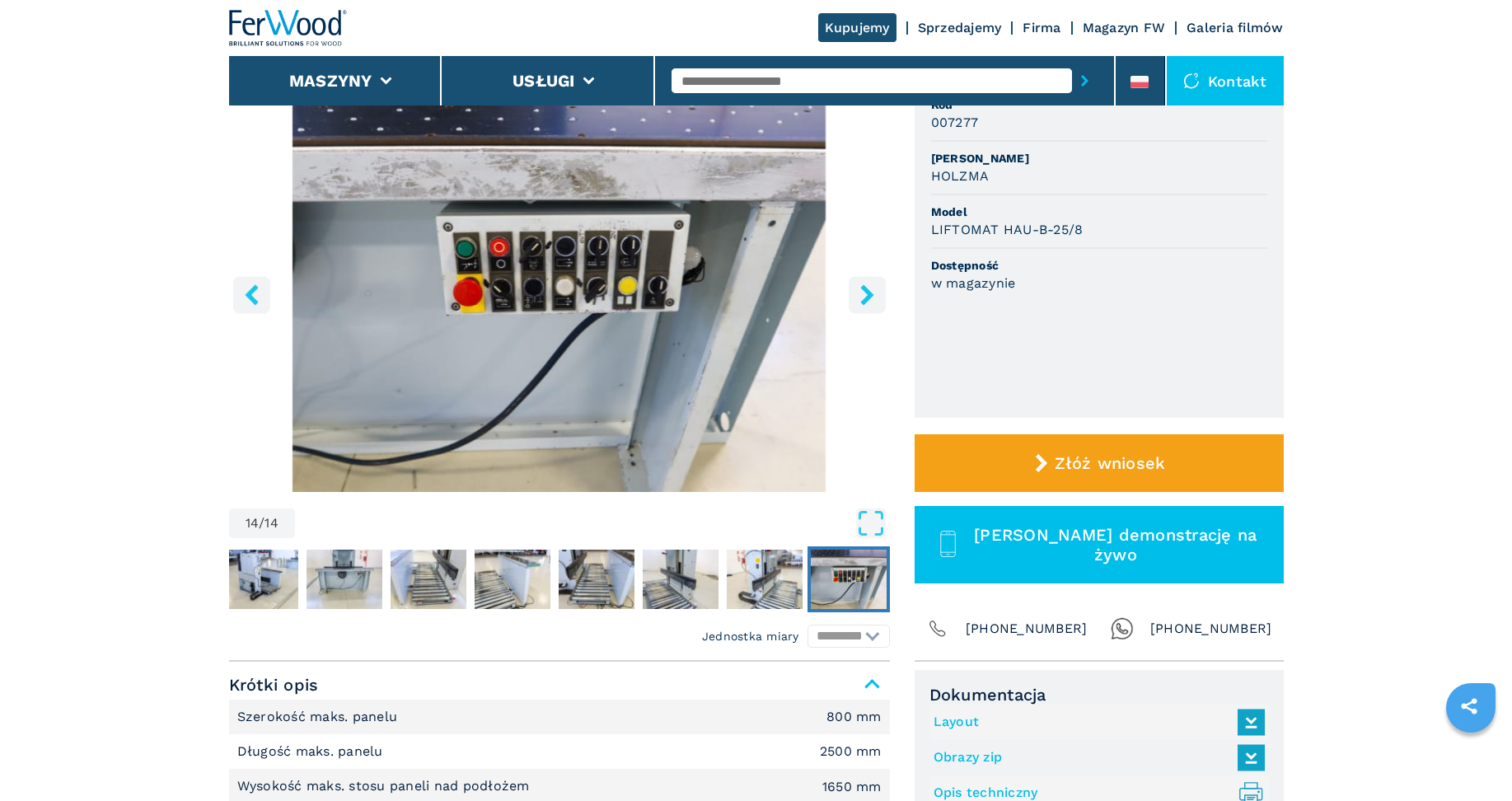
click at [861, 309] on button "right-button" at bounding box center [867, 294] width 37 height 37
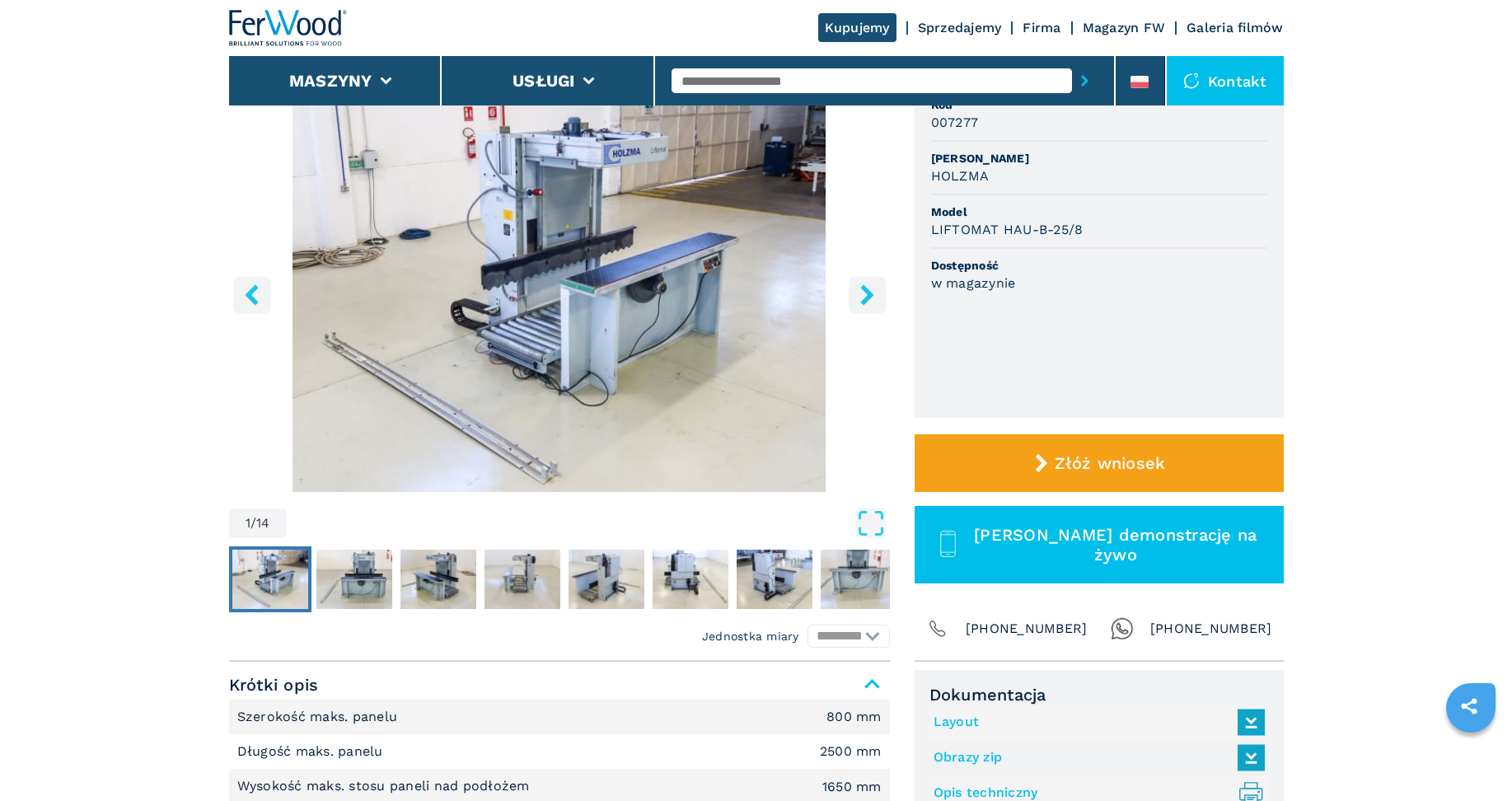
click at [861, 305] on button "right-button" at bounding box center [867, 294] width 37 height 37
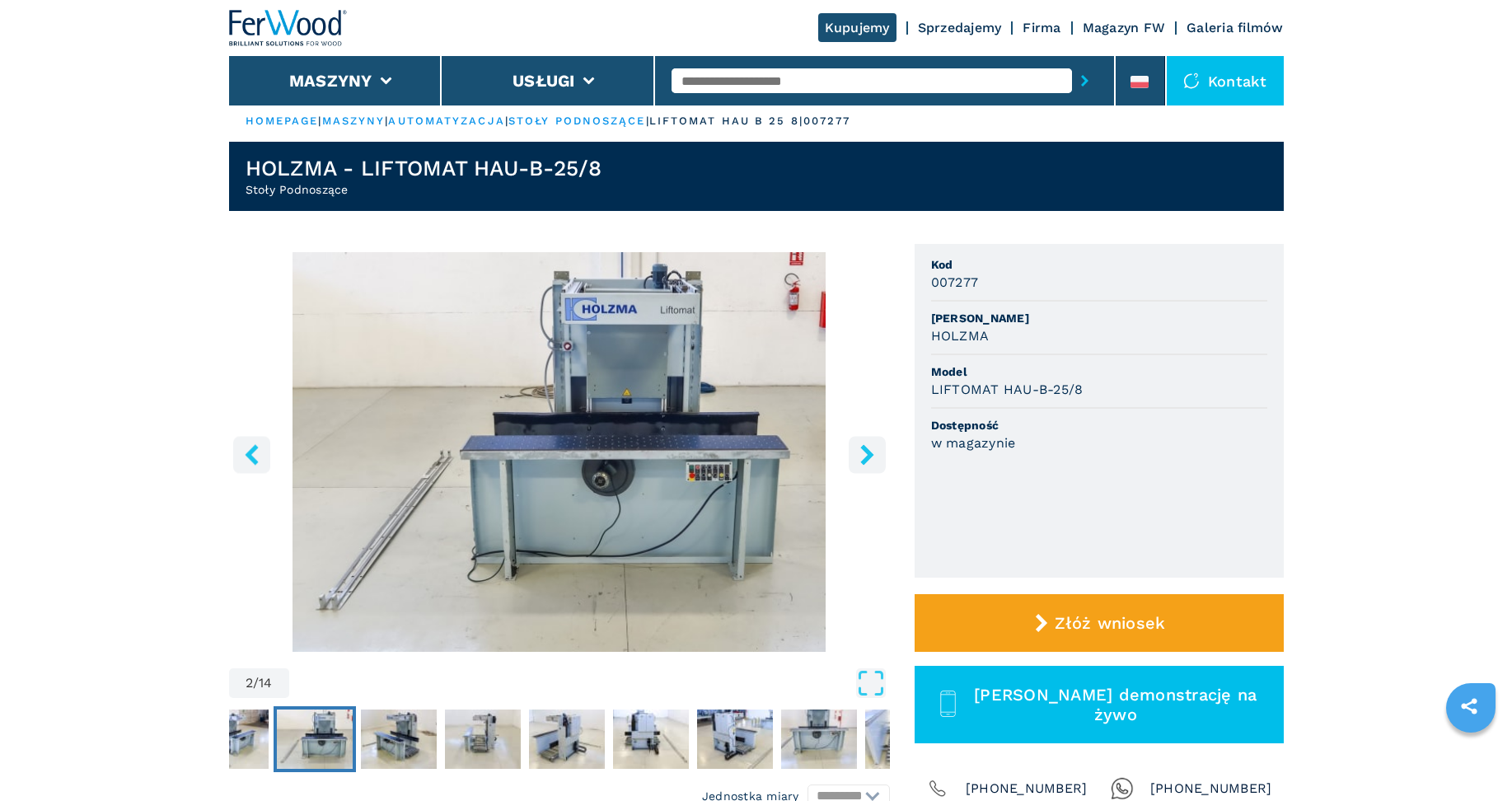
scroll to position [0, 0]
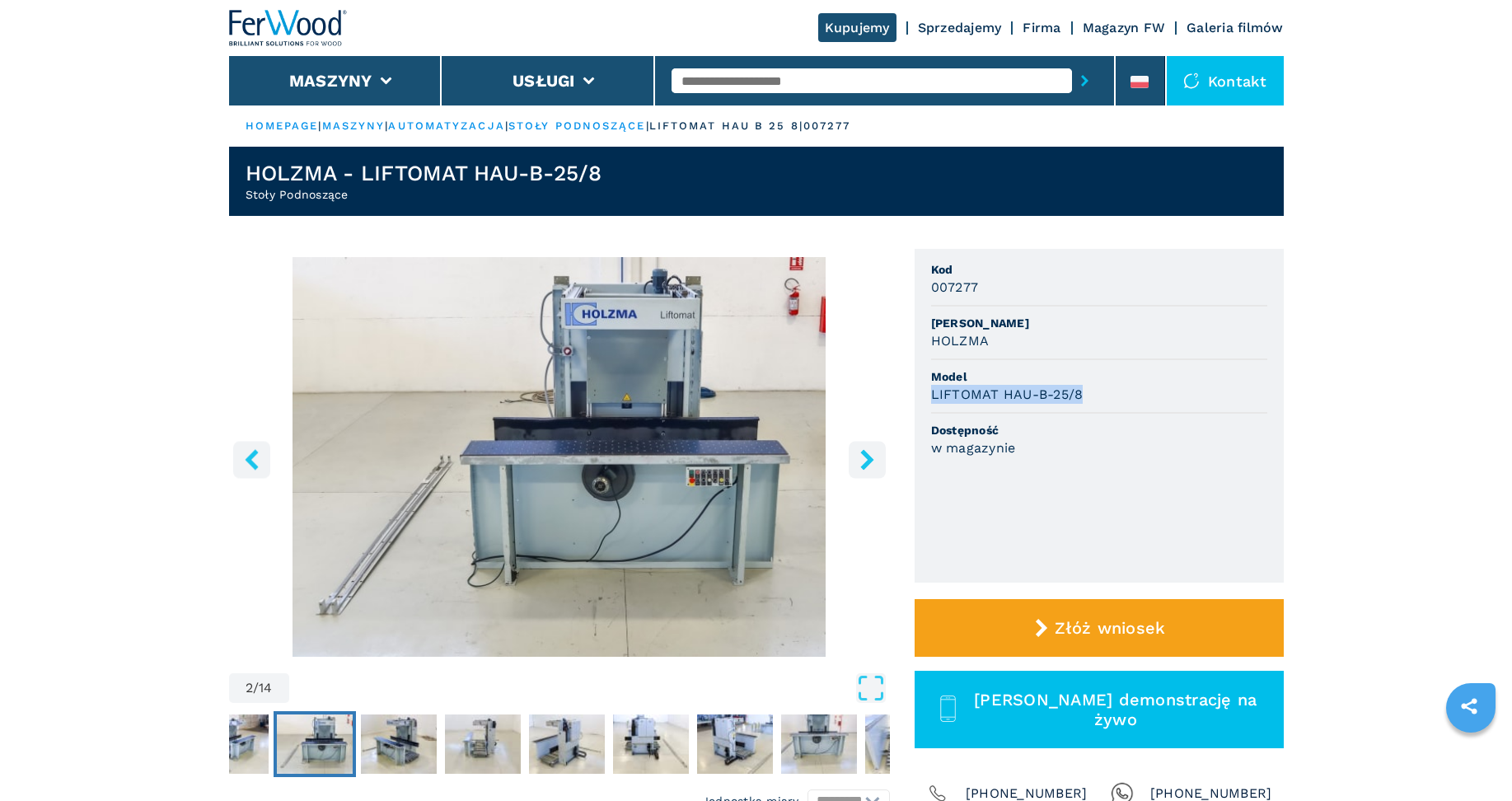
drag, startPoint x: 1096, startPoint y: 396, endPoint x: 927, endPoint y: 391, distance: 169.1
click at [927, 391] on ul "Kod 007277 [PERSON_NAME] Model LIFTOMAT HAU-B-25/8 Dostępność w magazynie" at bounding box center [1099, 416] width 369 height 334
drag, startPoint x: 927, startPoint y: 391, endPoint x: 1001, endPoint y: 393, distance: 74.0
copy h3 "LIFTOMAT HAU-B-25/8"
